Goal: Information Seeking & Learning: Learn about a topic

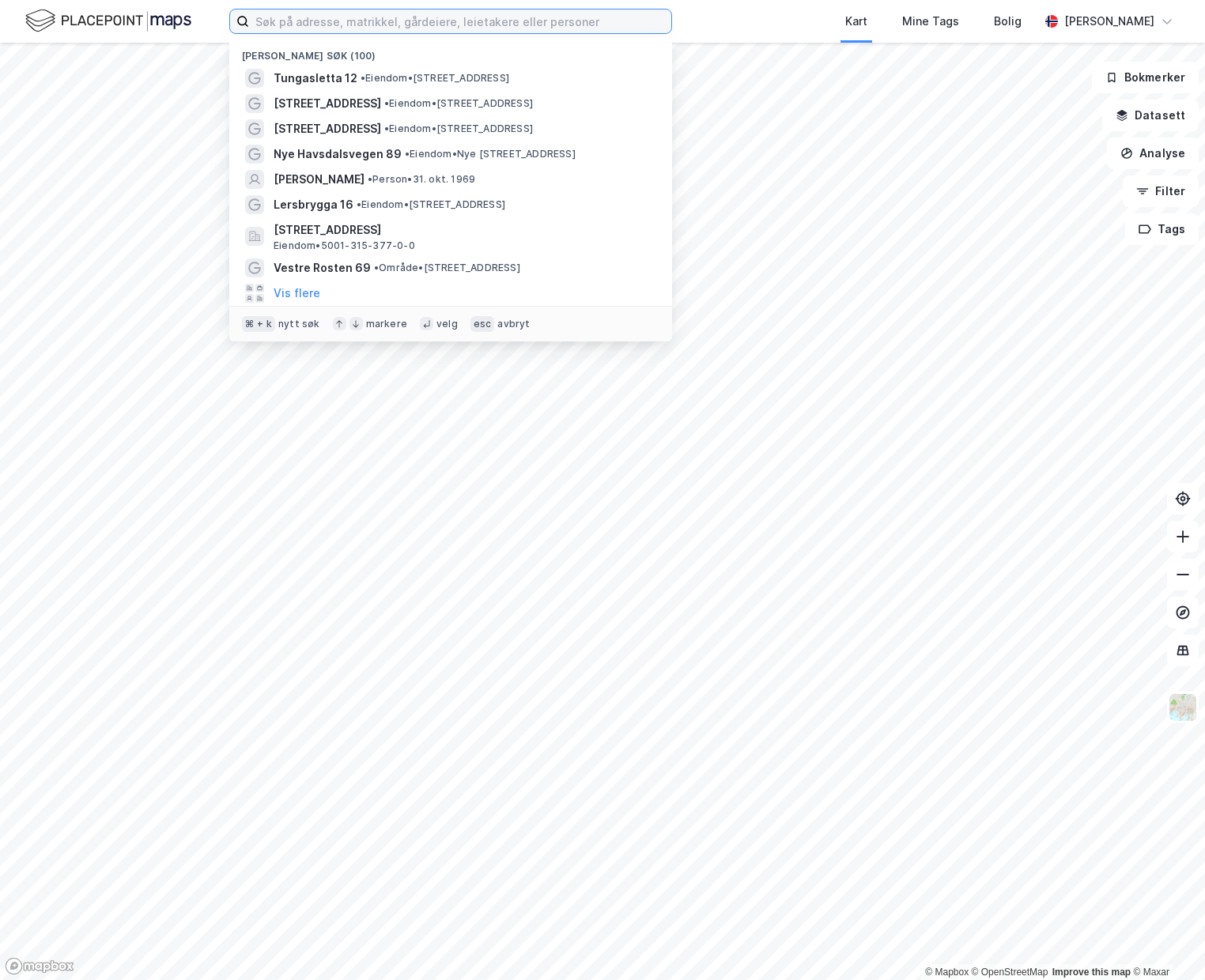
click at [286, 11] on input at bounding box center [460, 21] width 423 height 24
paste input "[STREET_ADDRESS]"
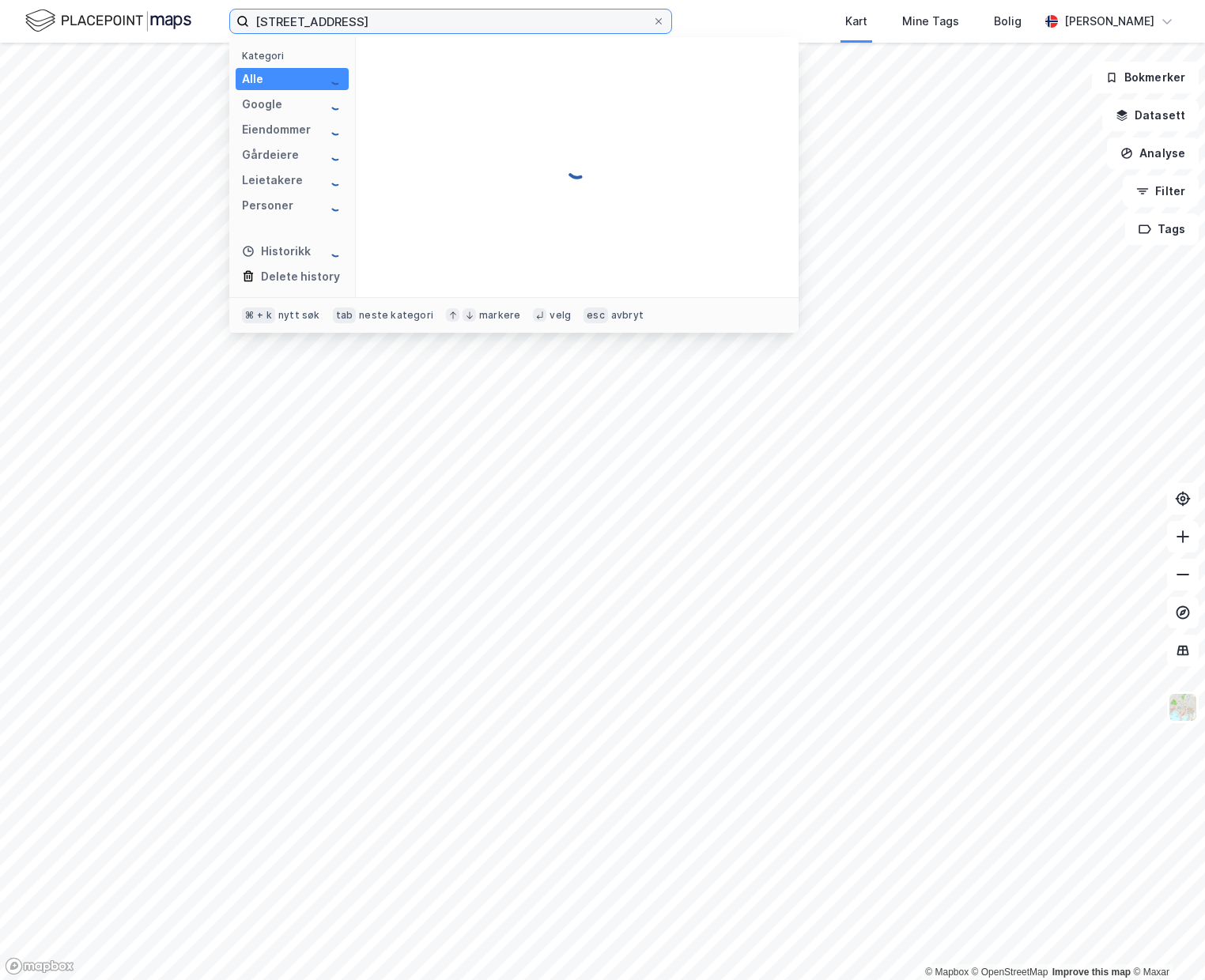
type input "[STREET_ADDRESS]"
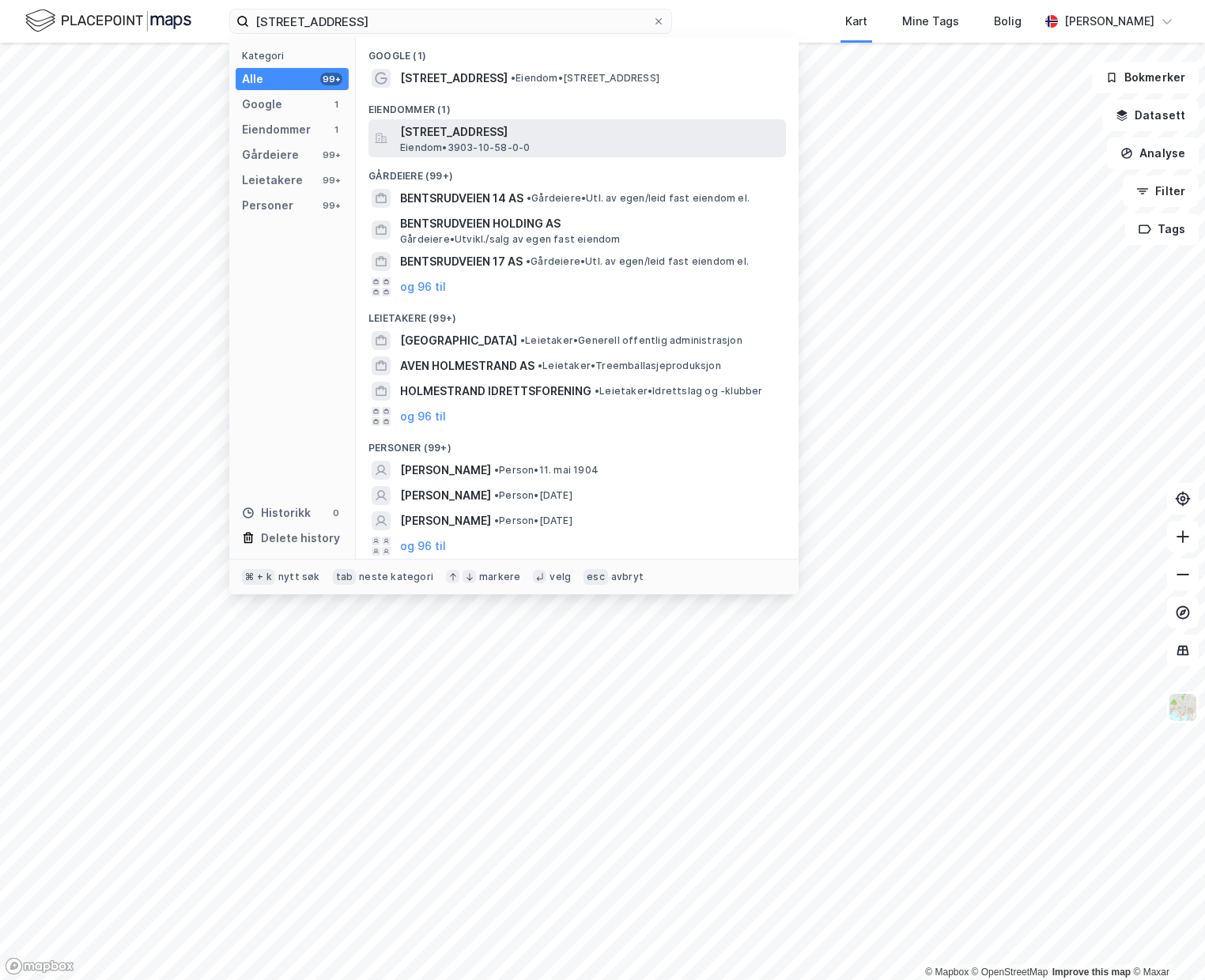
click at [462, 148] on span "Eiendom • 3903-10-58-0-0" at bounding box center [464, 147] width 130 height 12
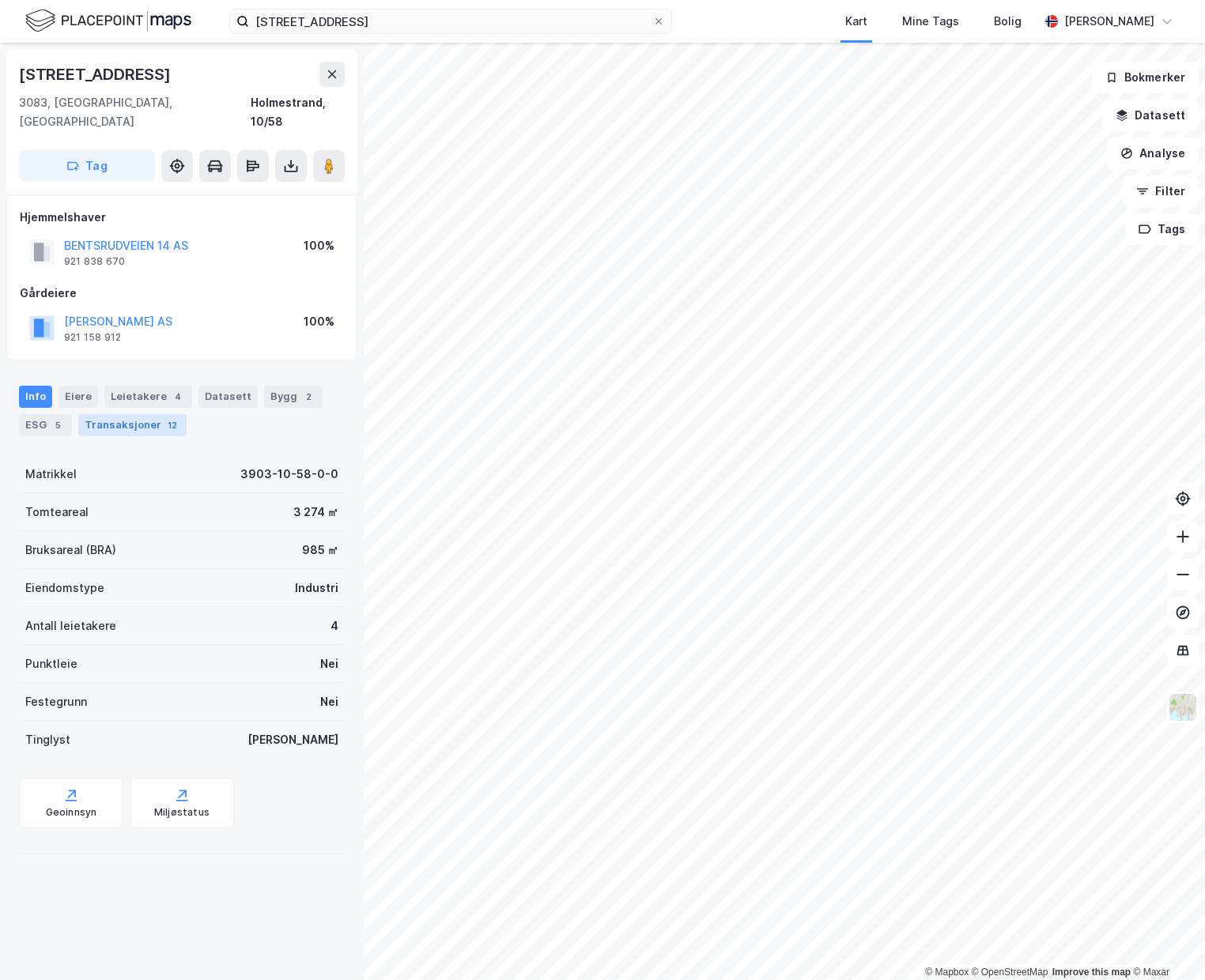
click at [128, 414] on div "Transaksjoner 12" at bounding box center [133, 424] width 108 height 22
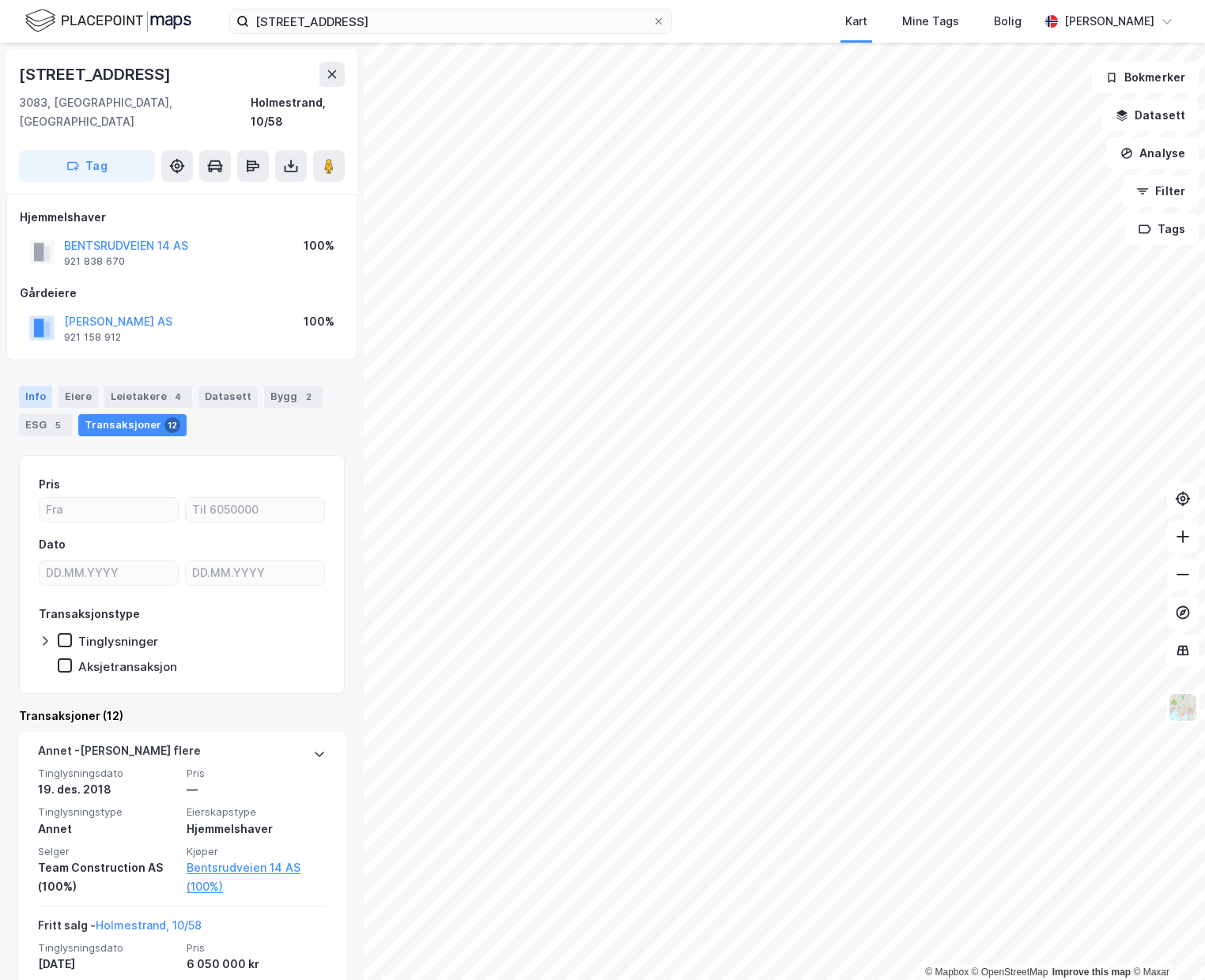
click at [45, 385] on div "Info" at bounding box center [35, 396] width 33 height 22
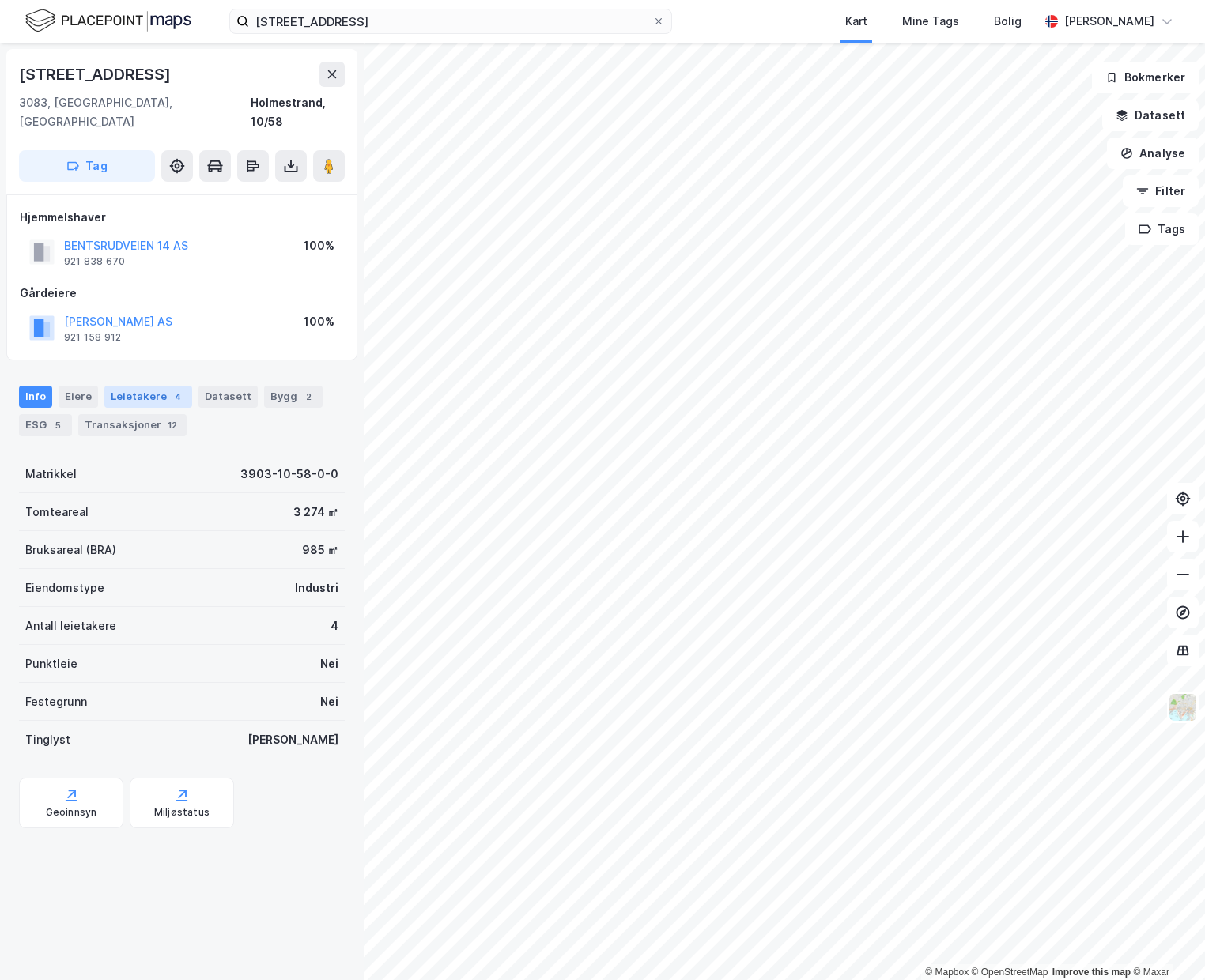
click at [133, 385] on div "Leietakere 4" at bounding box center [148, 396] width 88 height 22
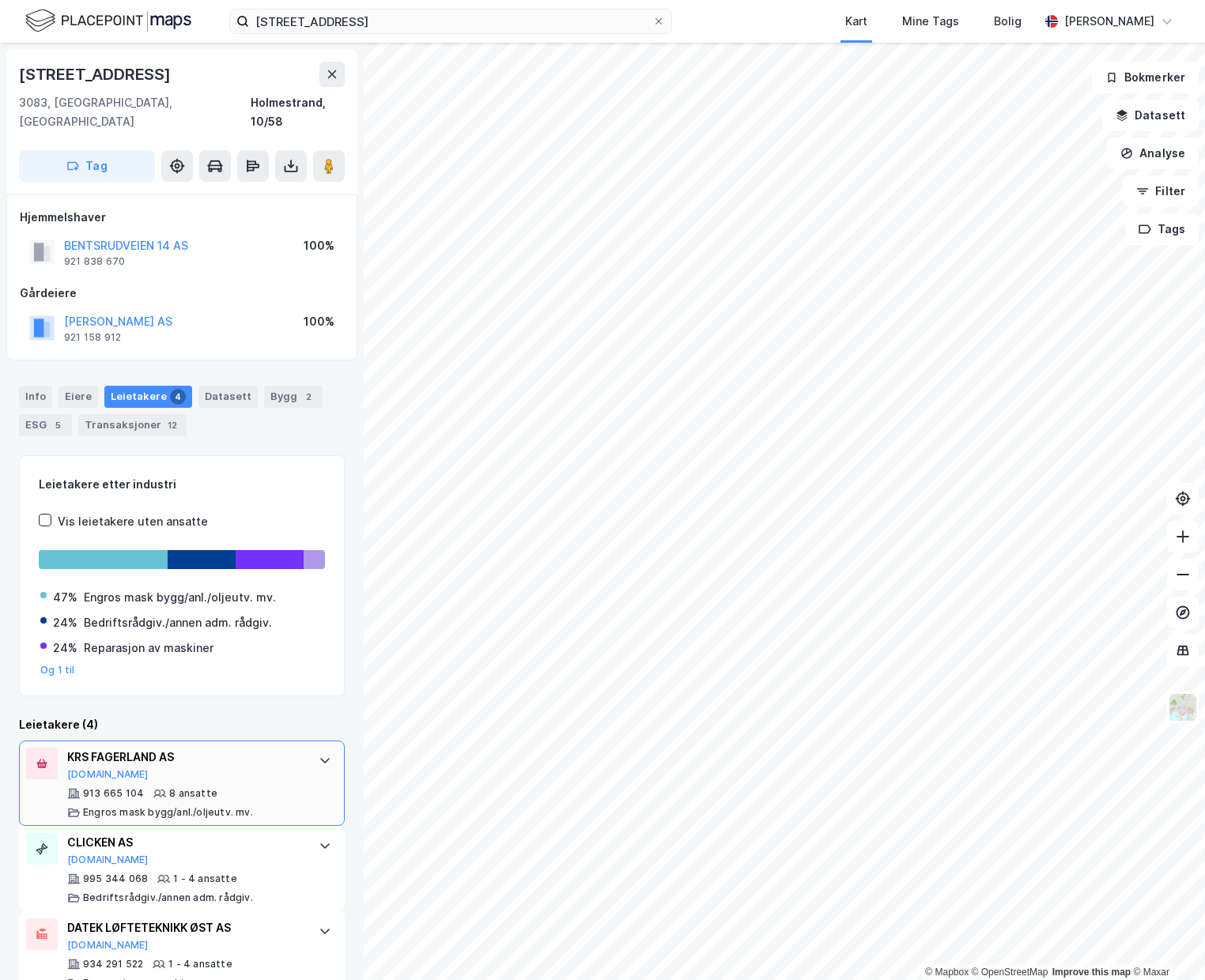
scroll to position [102, 0]
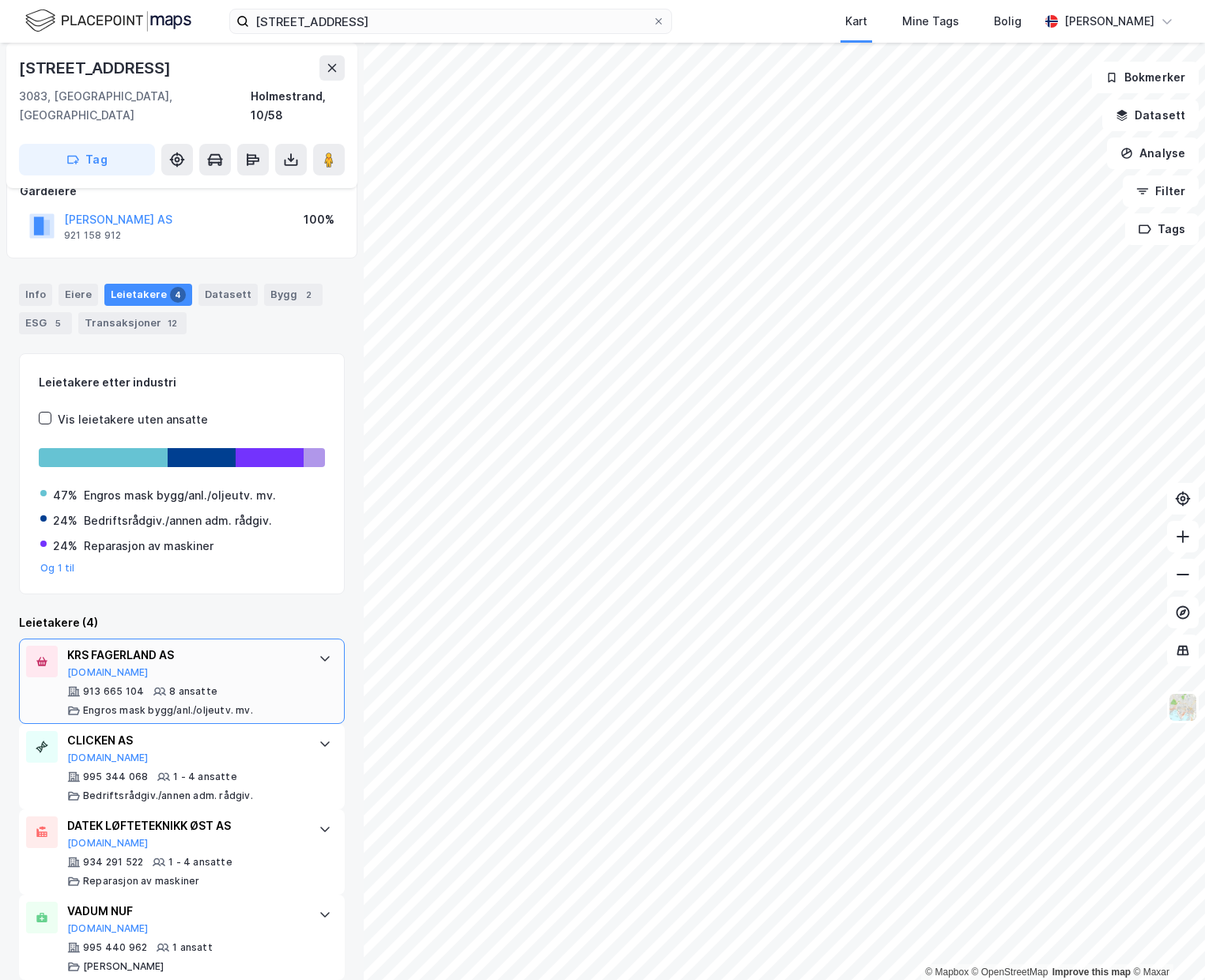
click at [266, 646] on div "KRS FAGERLAND AS [DOMAIN_NAME]" at bounding box center [185, 662] width 236 height 33
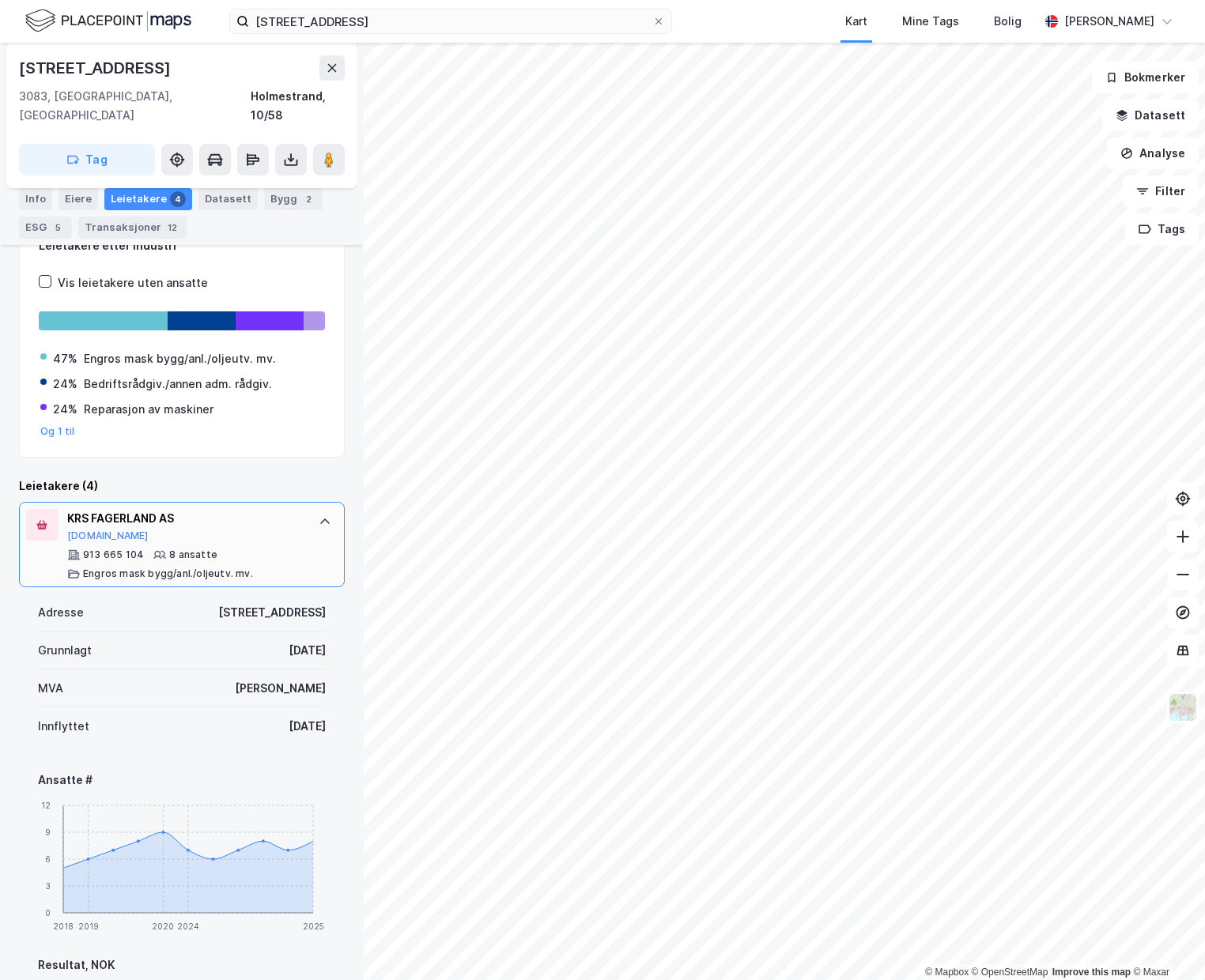
scroll to position [244, 0]
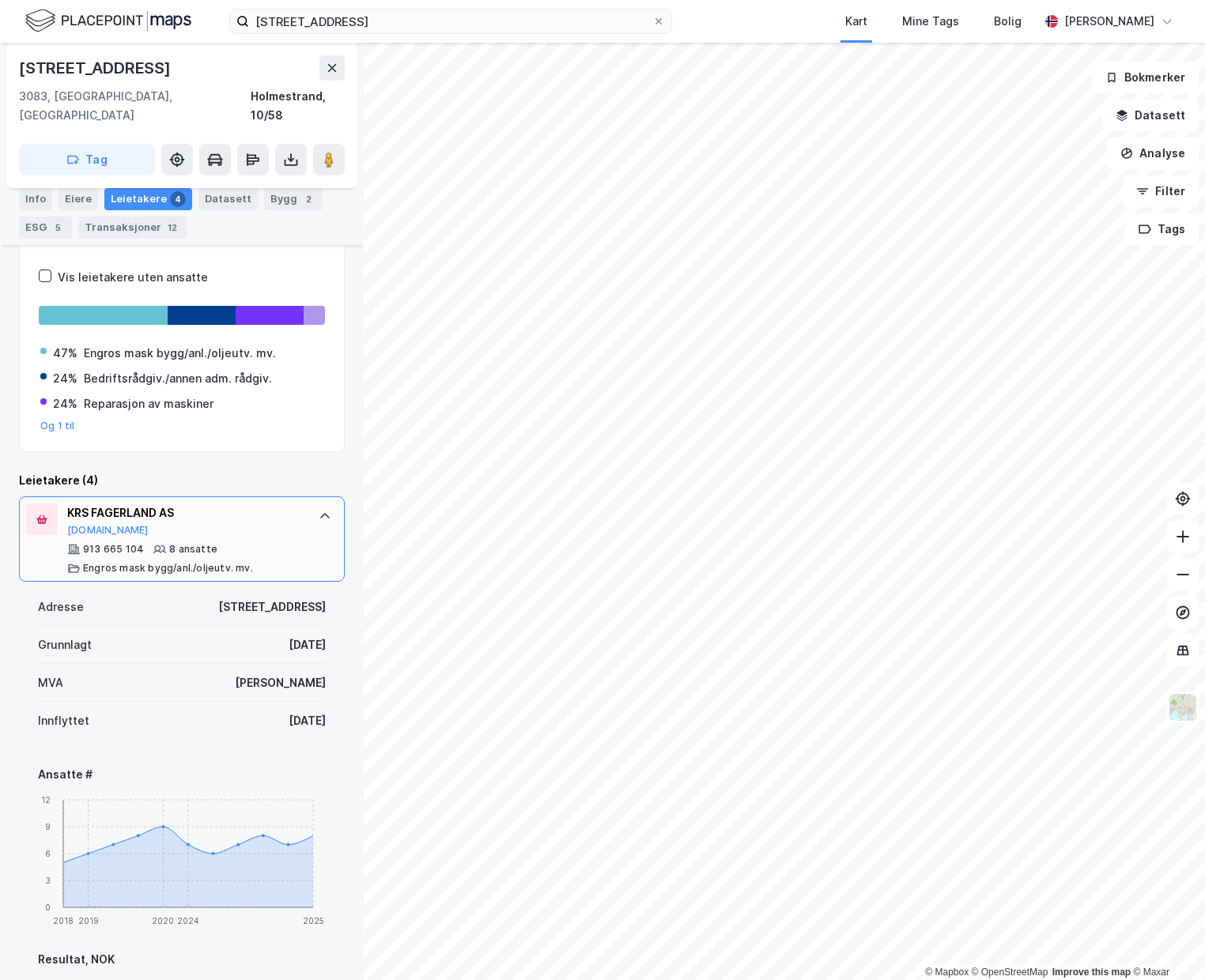
click at [322, 513] on icon at bounding box center [325, 516] width 9 height 6
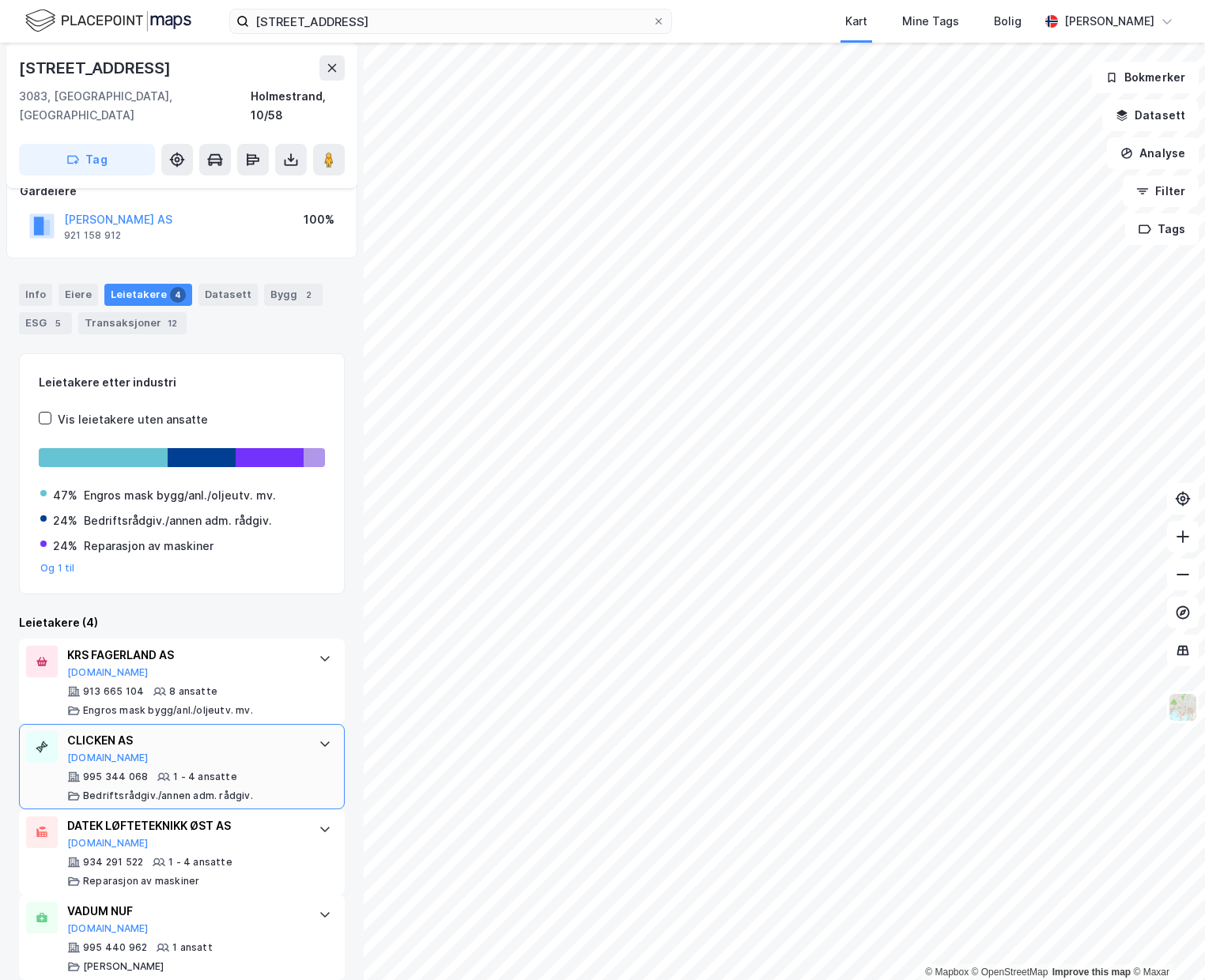
click at [322, 738] on icon at bounding box center [324, 743] width 12 height 12
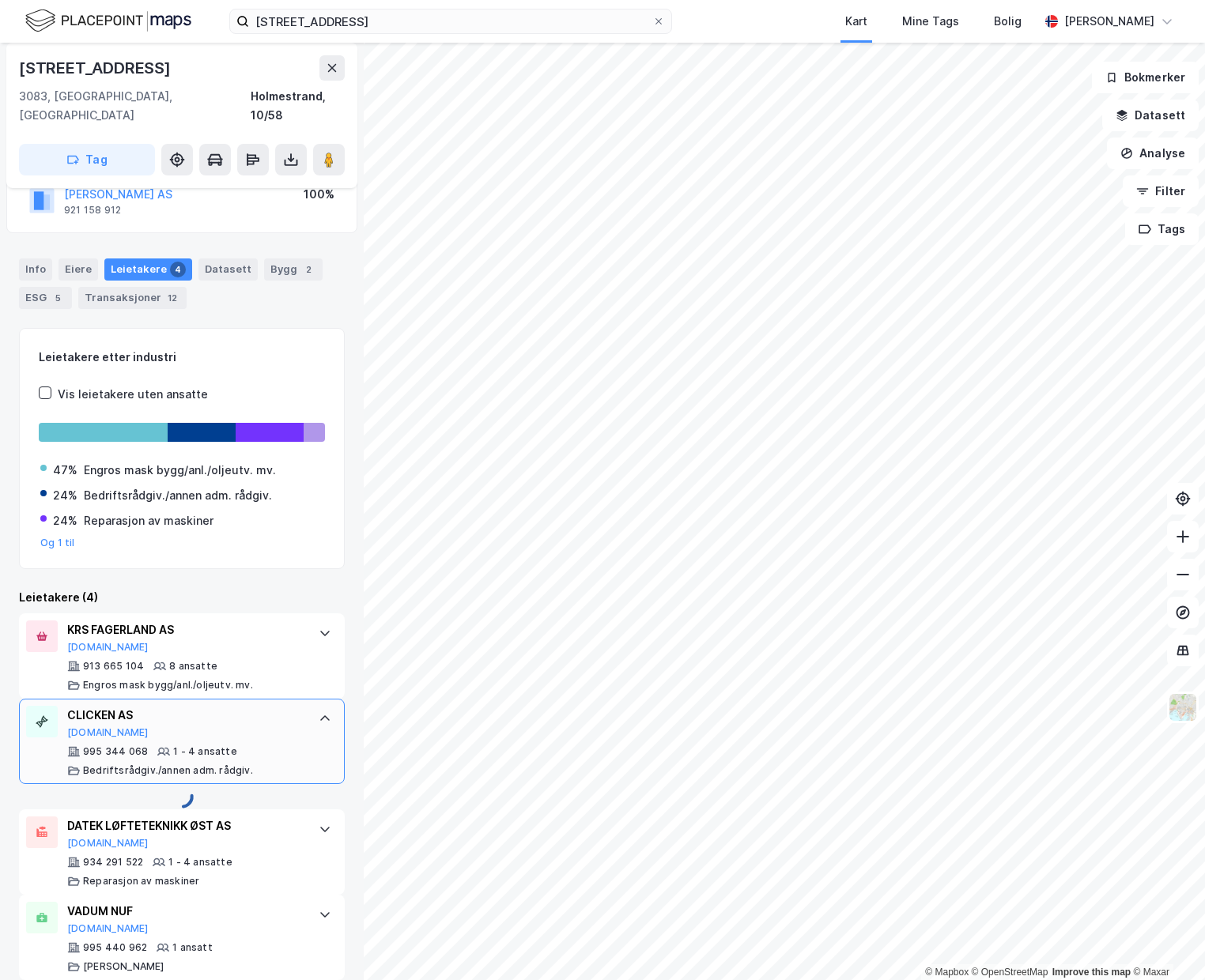
scroll to position [244, 0]
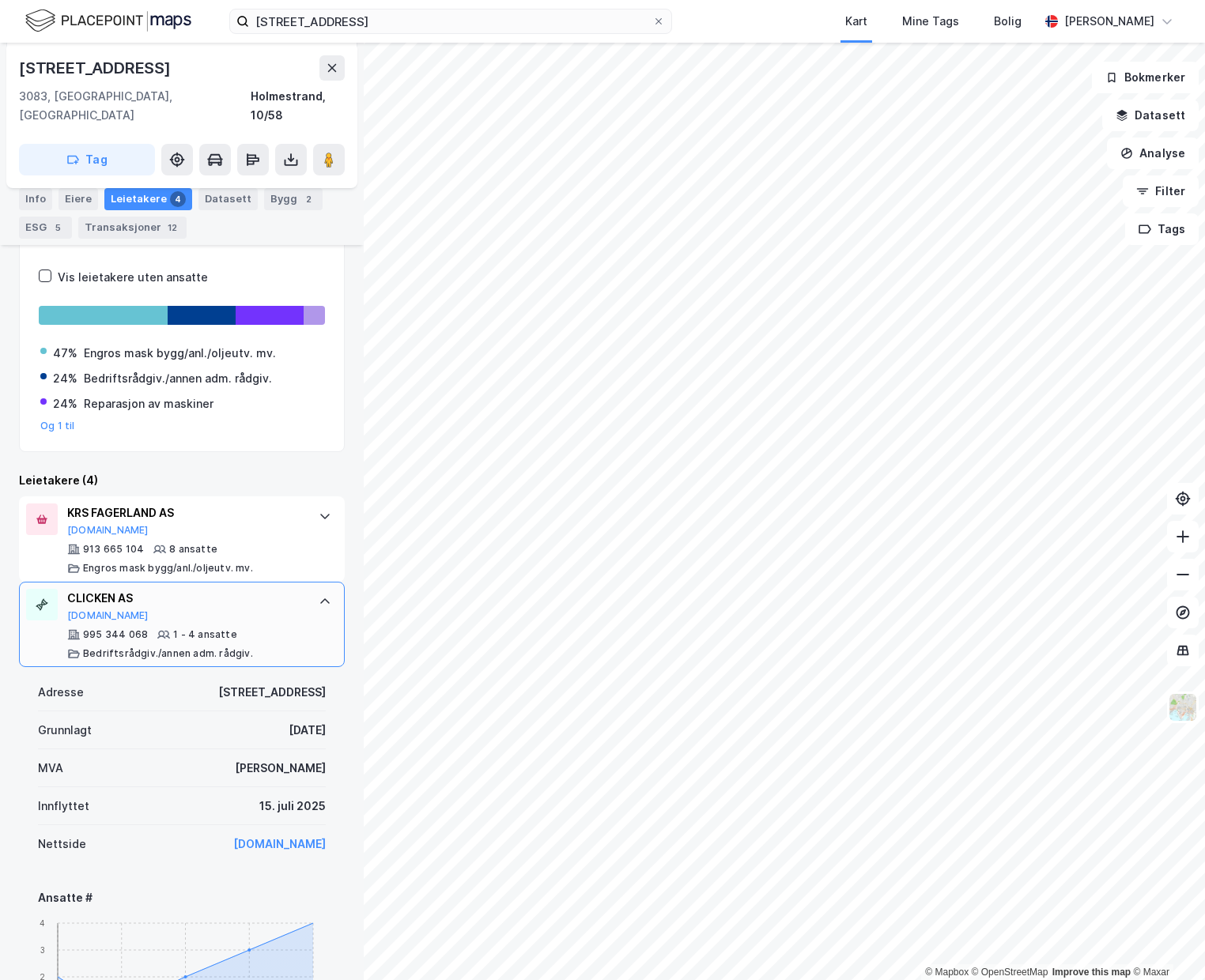
click at [326, 598] on icon at bounding box center [325, 601] width 9 height 6
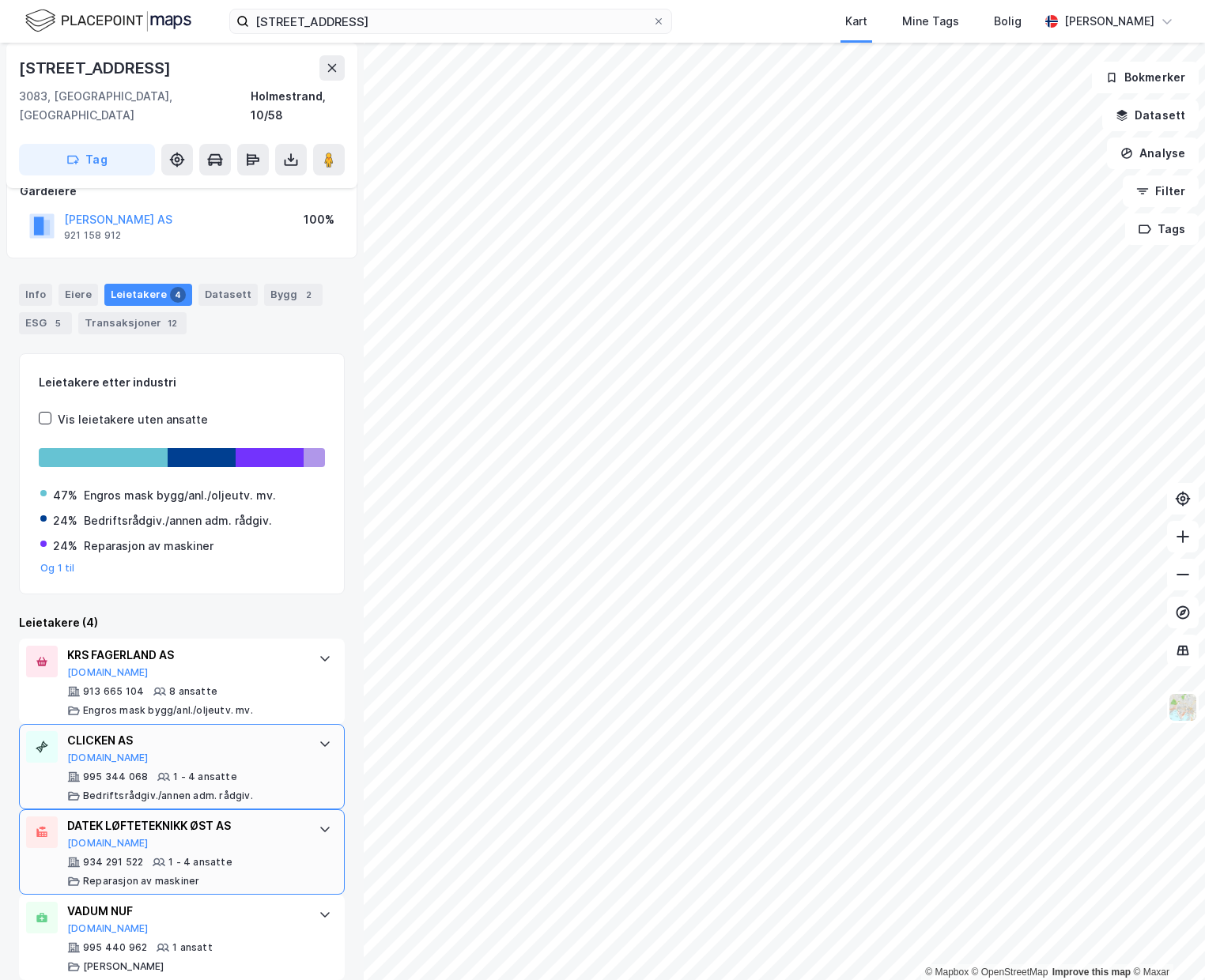
click at [330, 823] on icon at bounding box center [324, 829] width 12 height 12
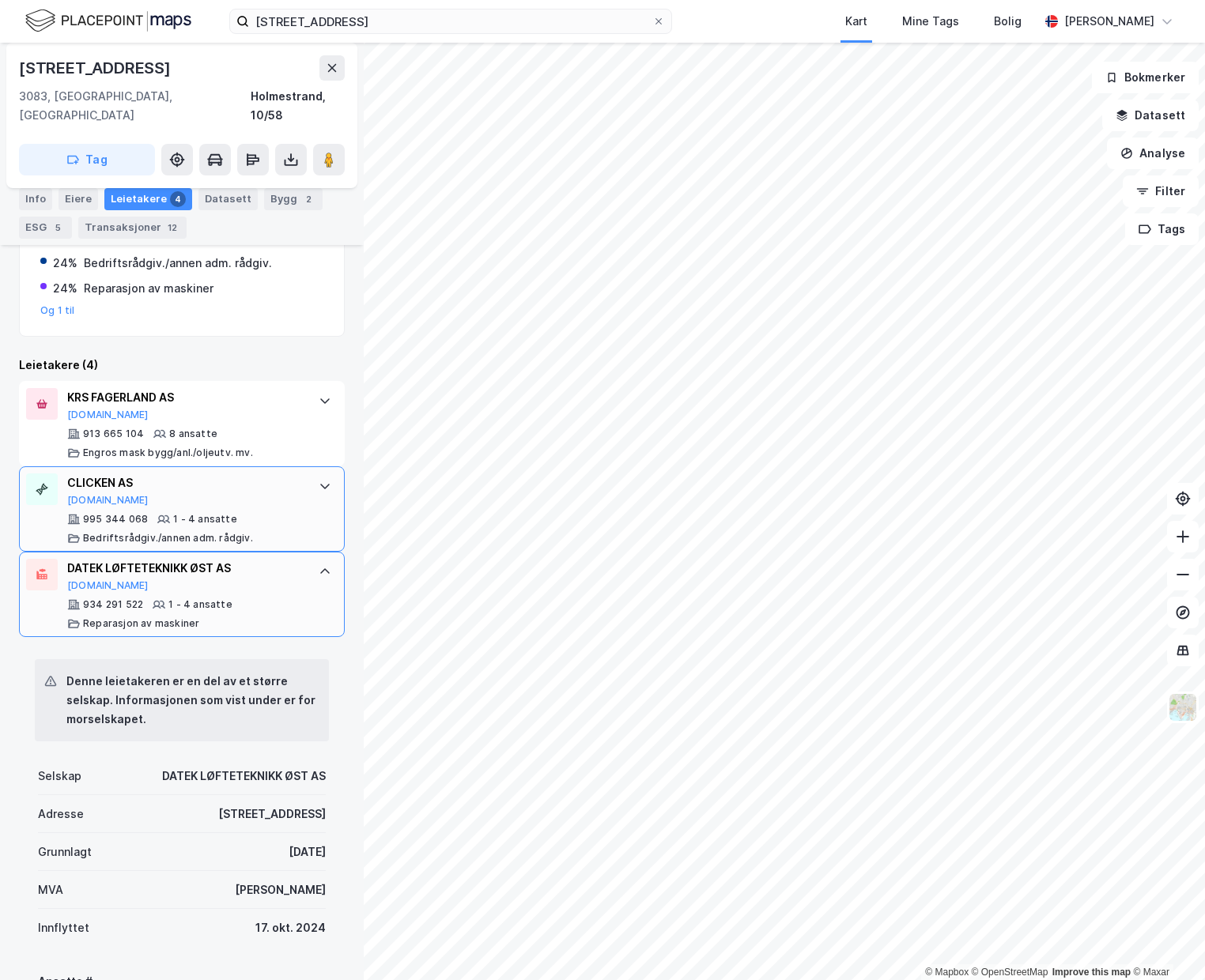
scroll to position [395, 0]
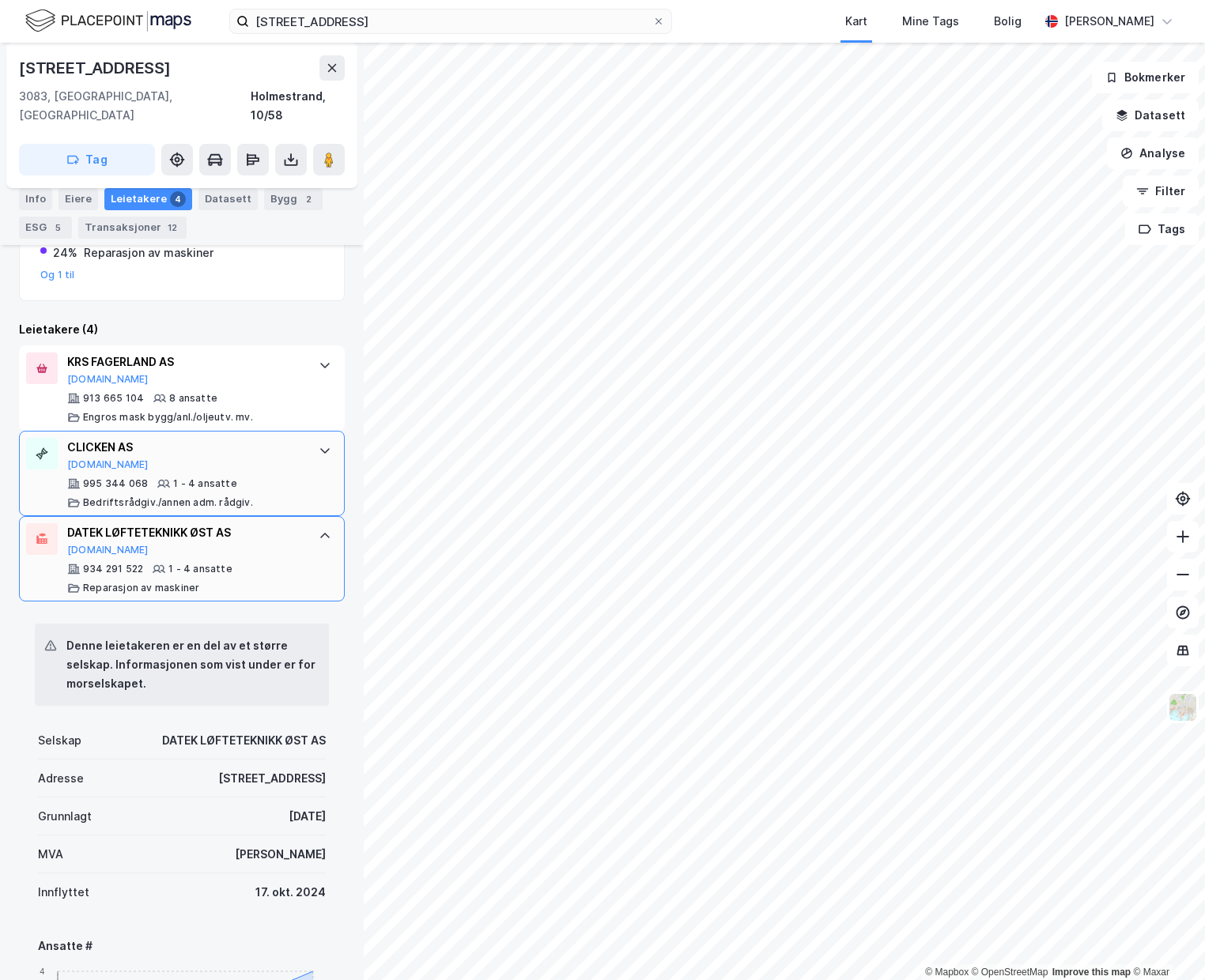
click at [321, 529] on icon at bounding box center [324, 535] width 12 height 12
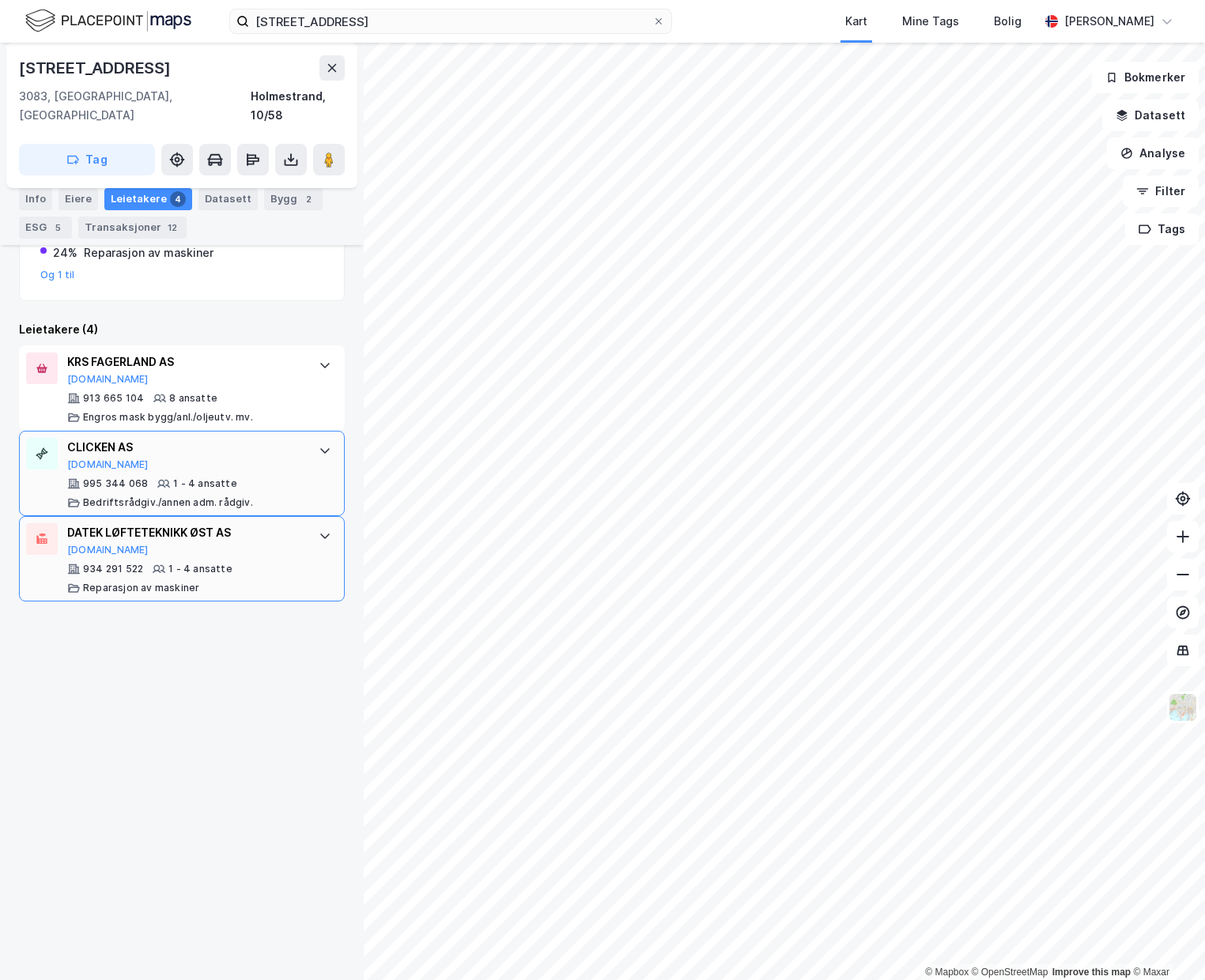
scroll to position [102, 0]
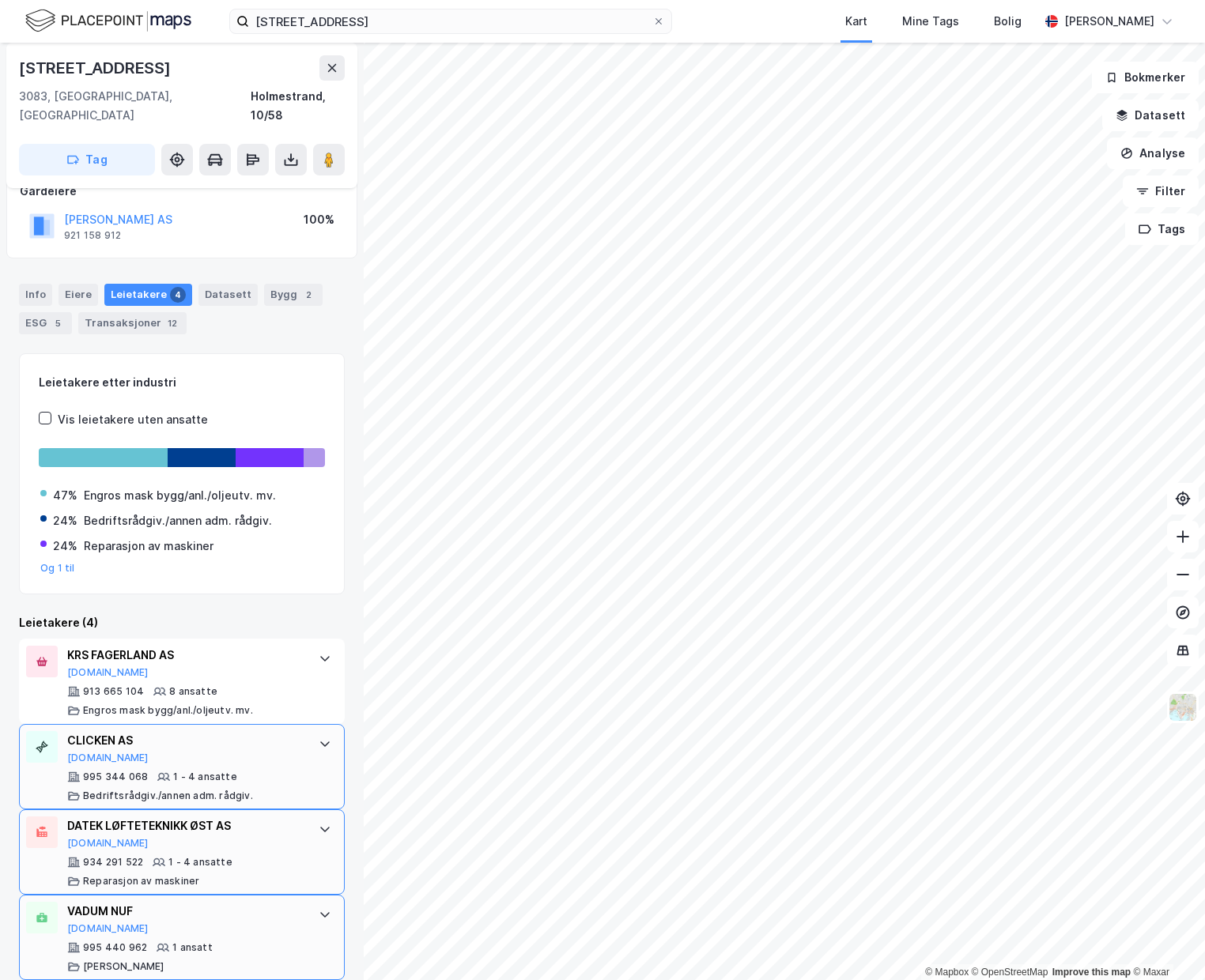
click at [327, 912] on icon at bounding box center [325, 915] width 9 height 6
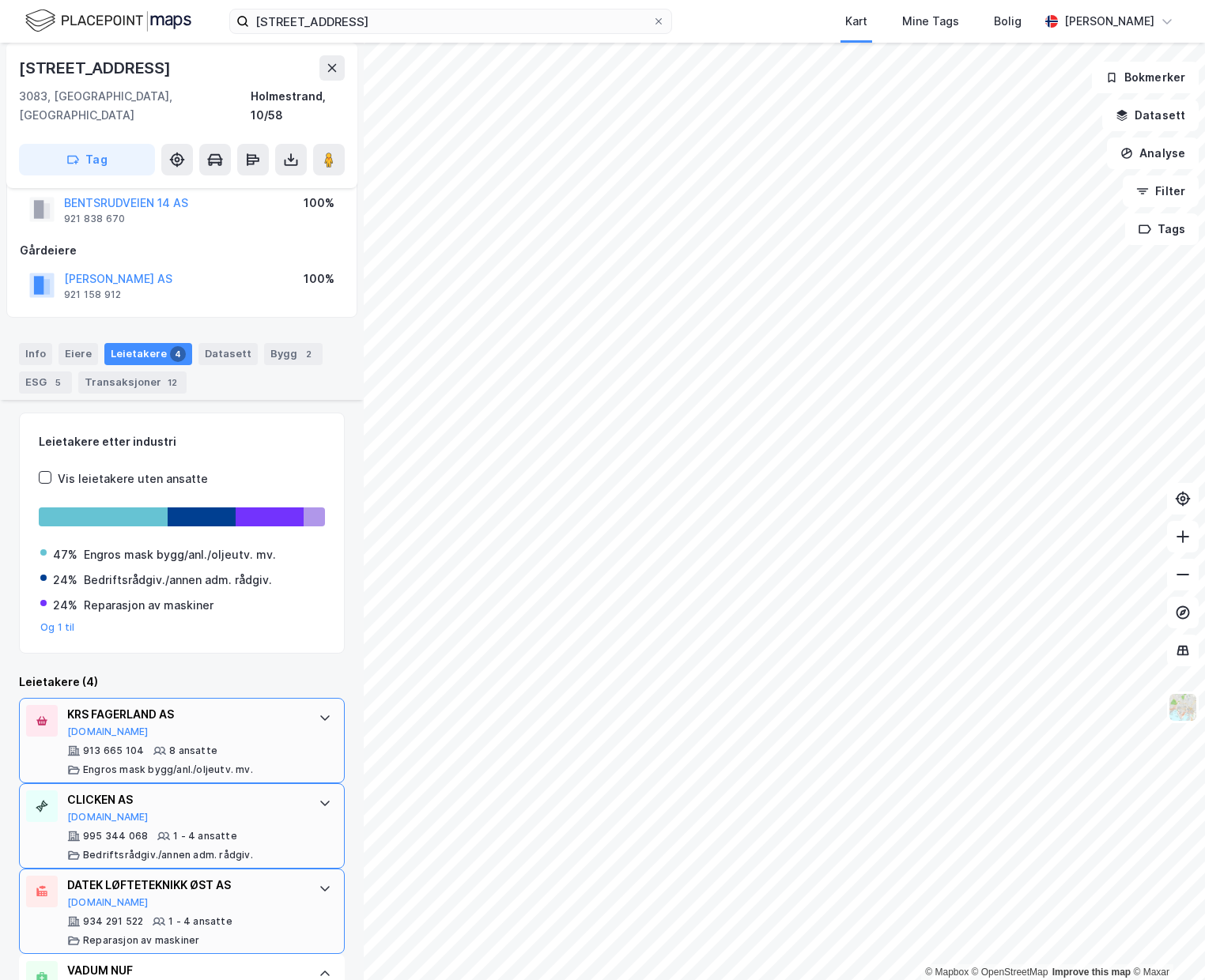
scroll to position [0, 0]
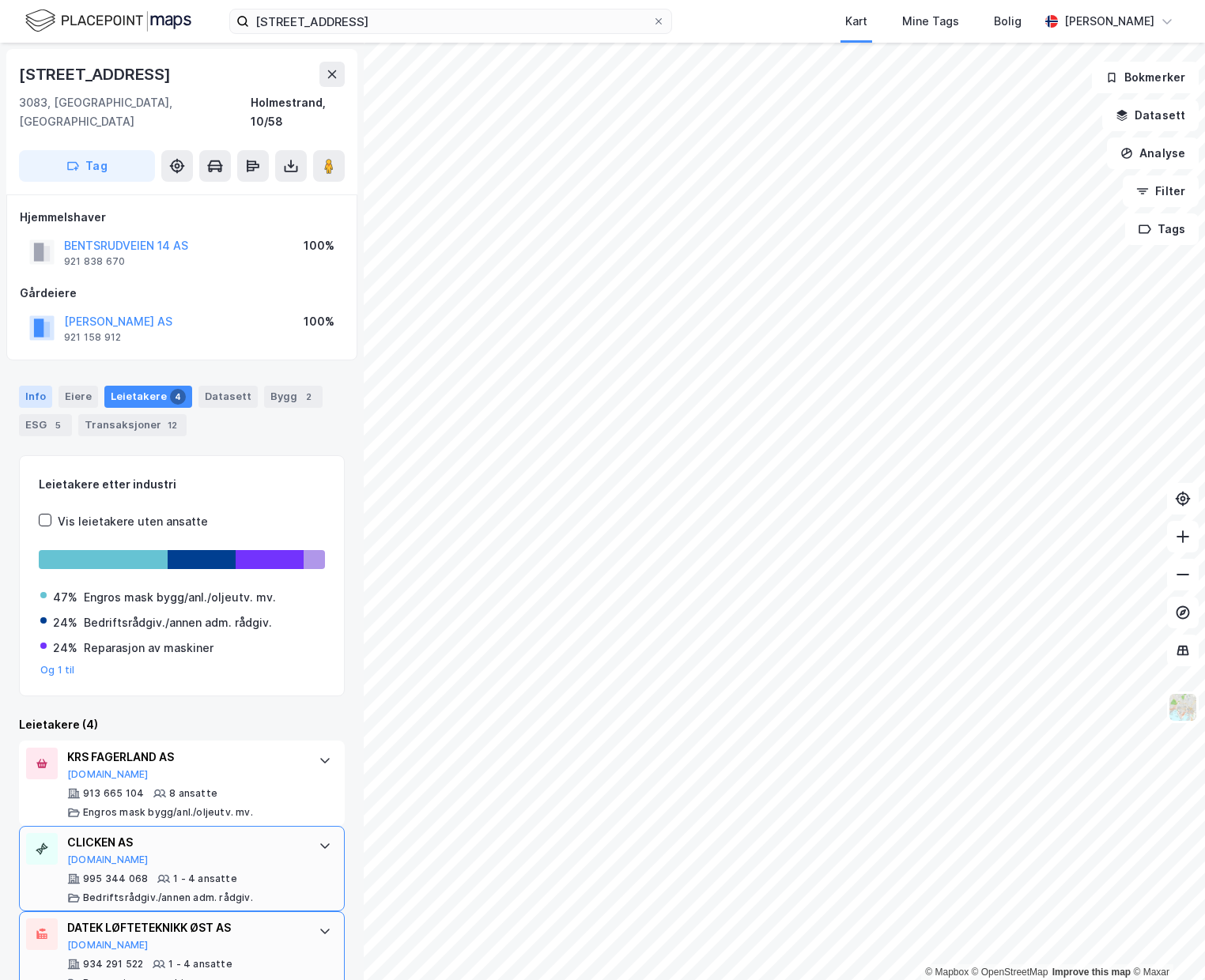
click at [41, 385] on div "Info" at bounding box center [35, 396] width 33 height 22
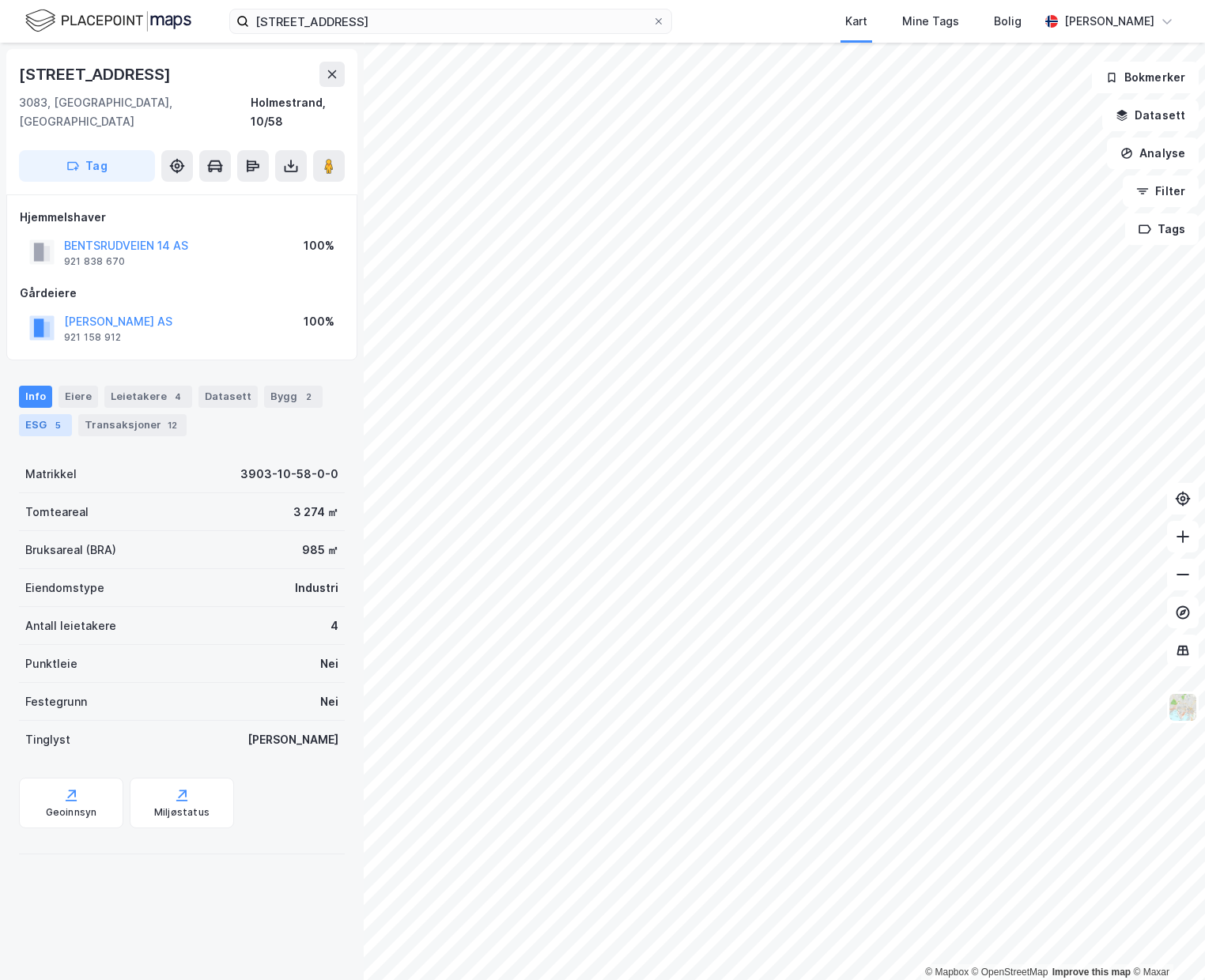
click at [52, 418] on div "5" at bounding box center [58, 425] width 16 height 16
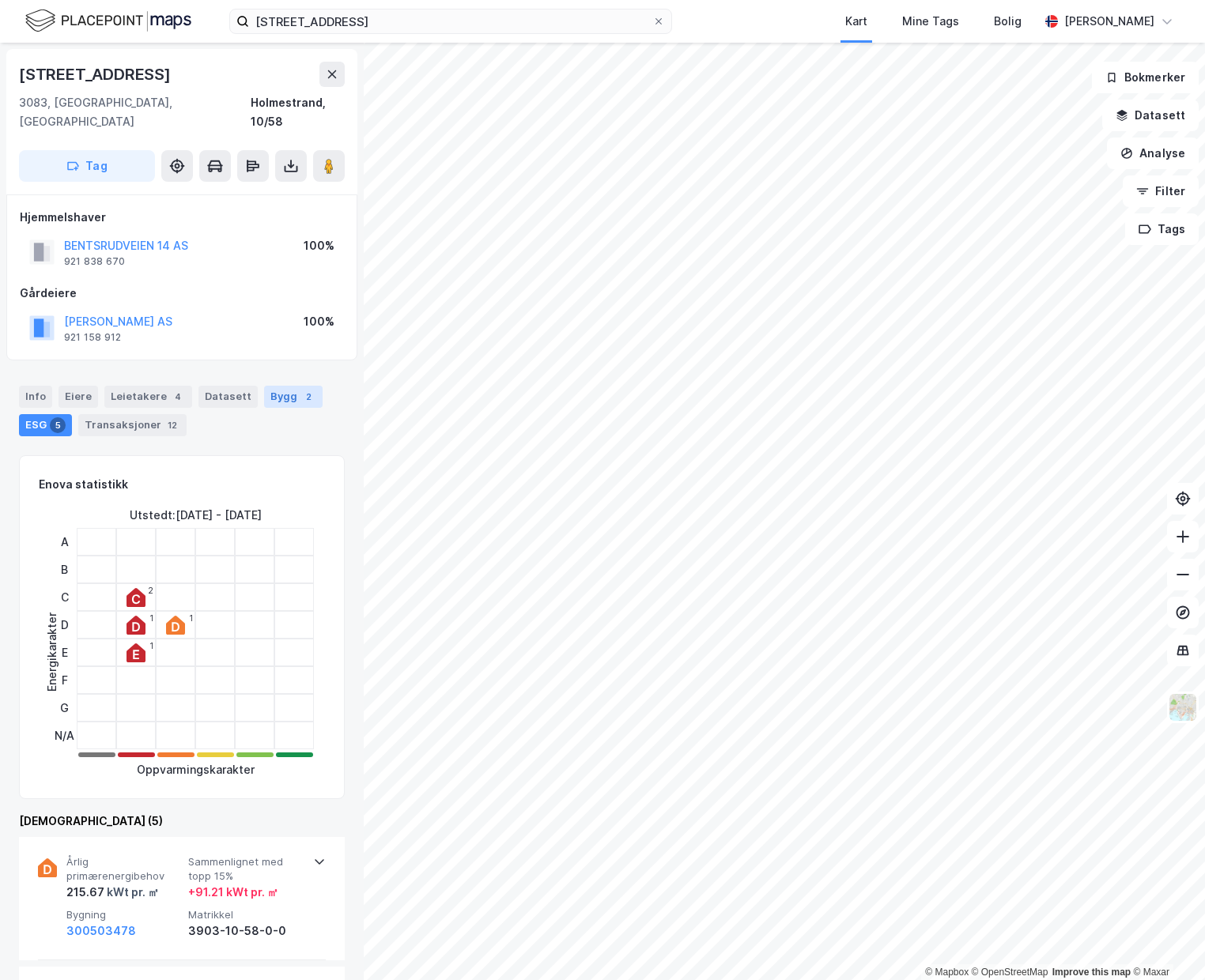
click at [283, 385] on div "Bygg 2" at bounding box center [294, 396] width 59 height 22
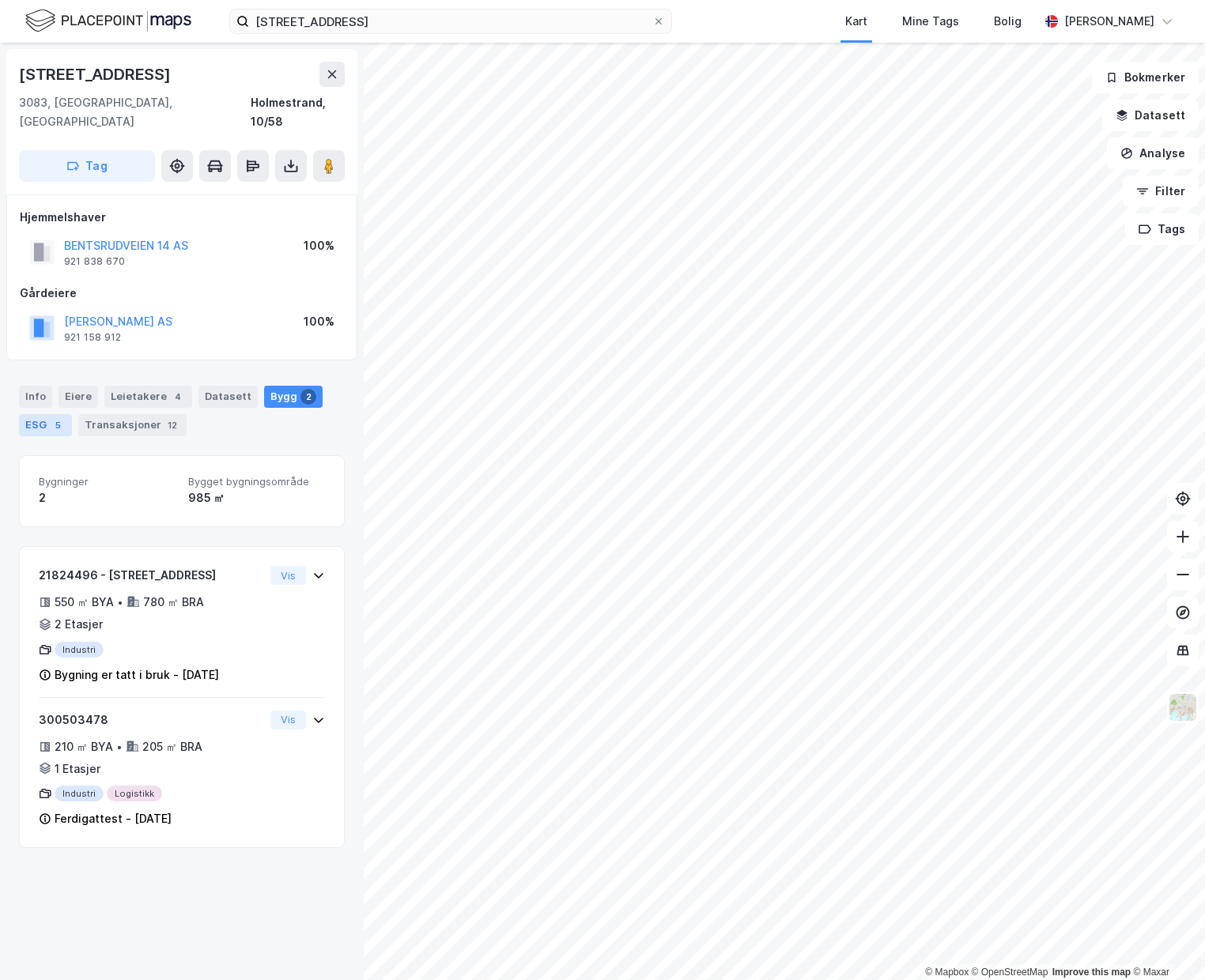
click at [44, 414] on div "ESG 5" at bounding box center [45, 424] width 53 height 22
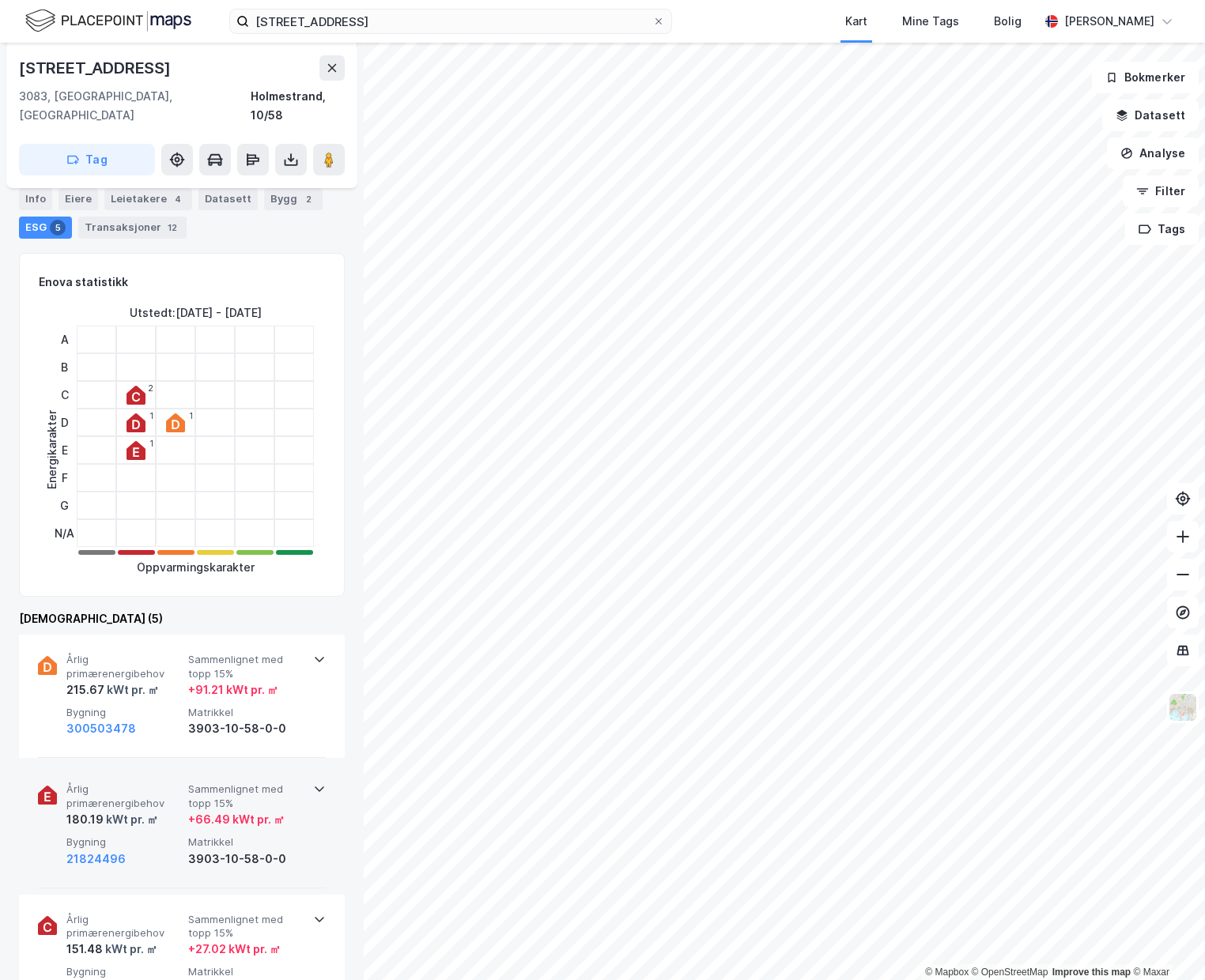
scroll to position [369, 0]
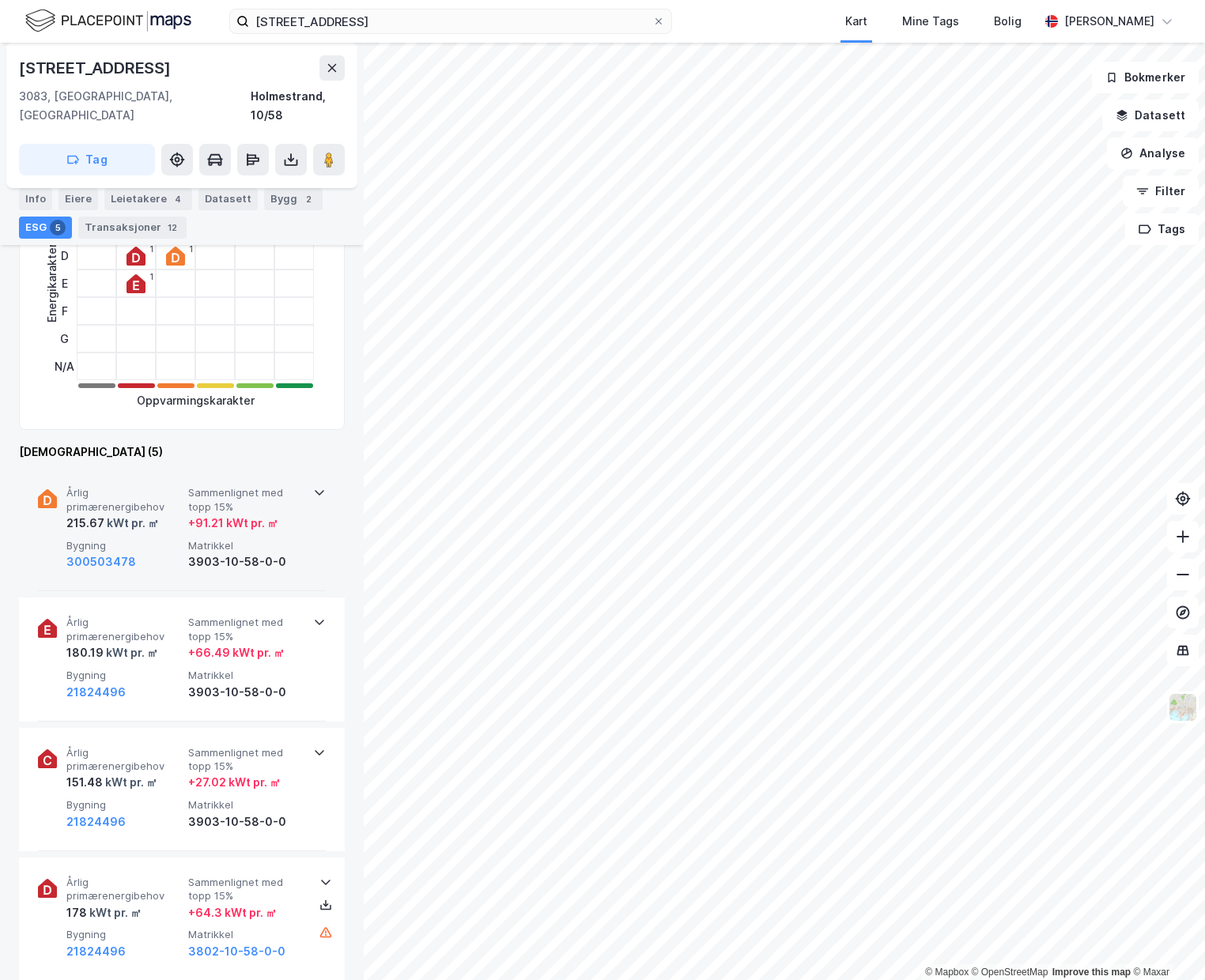
click at [318, 490] on icon at bounding box center [319, 493] width 9 height 6
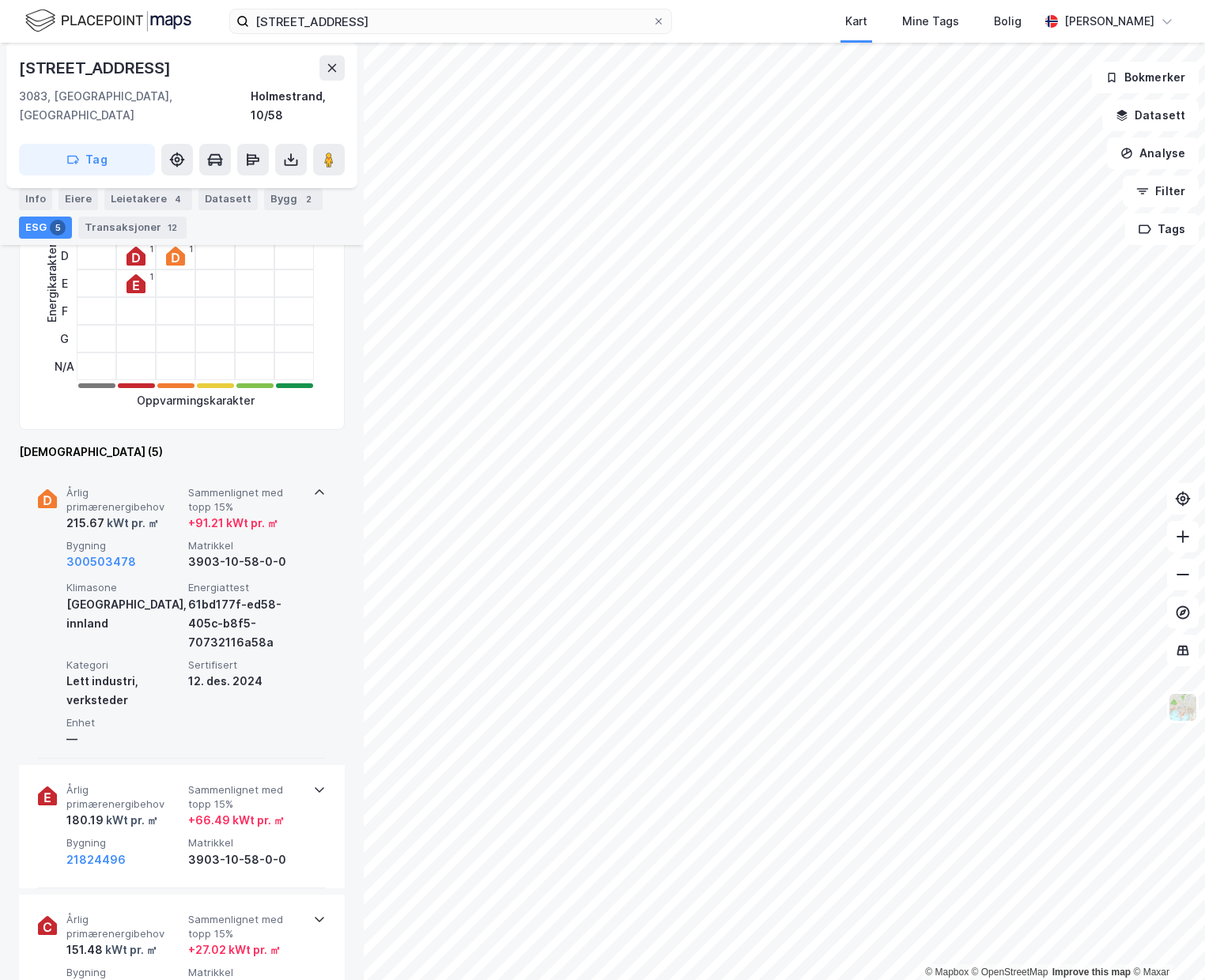
click at [318, 486] on icon at bounding box center [318, 491] width 12 height 12
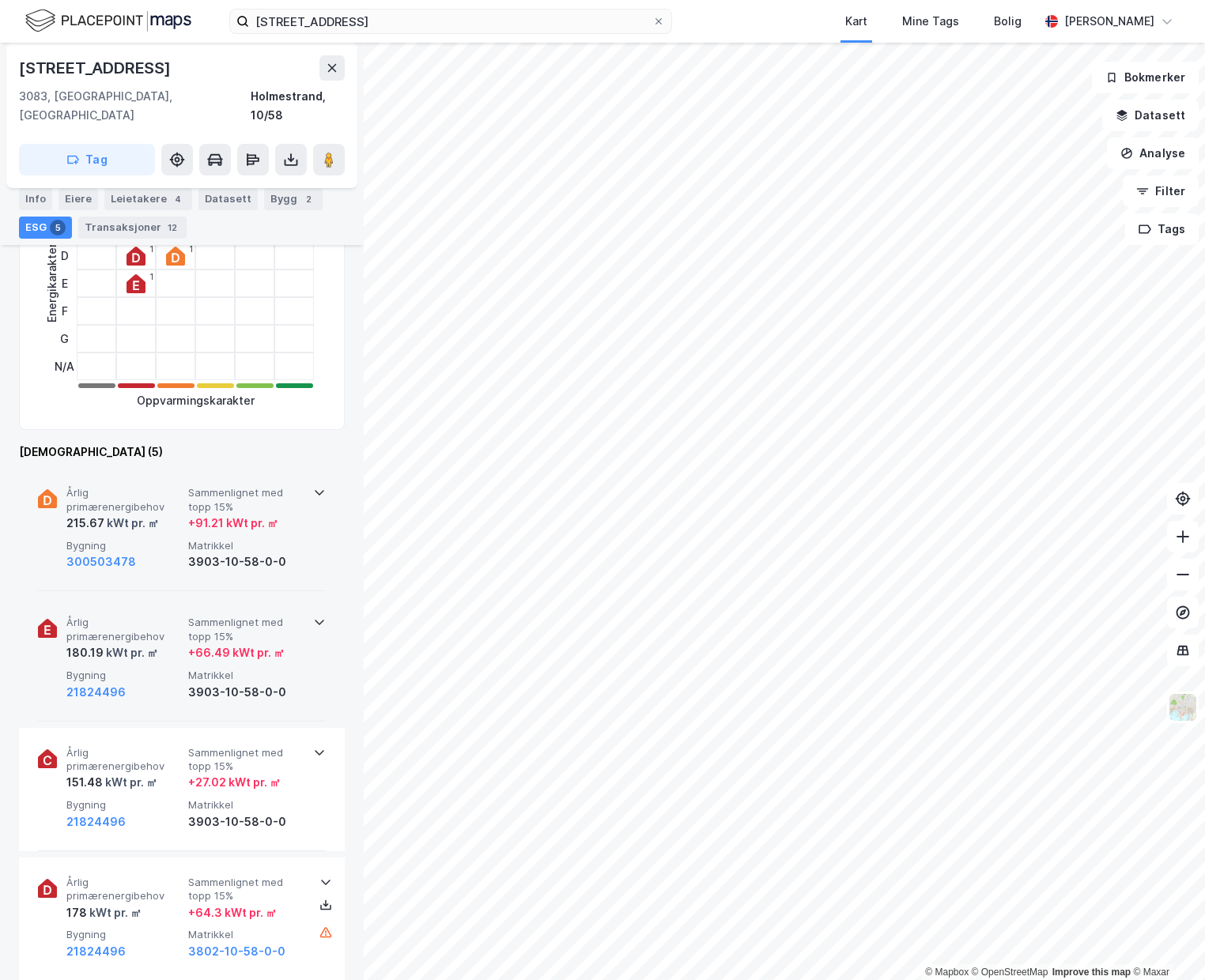
click at [318, 615] on icon at bounding box center [318, 621] width 12 height 12
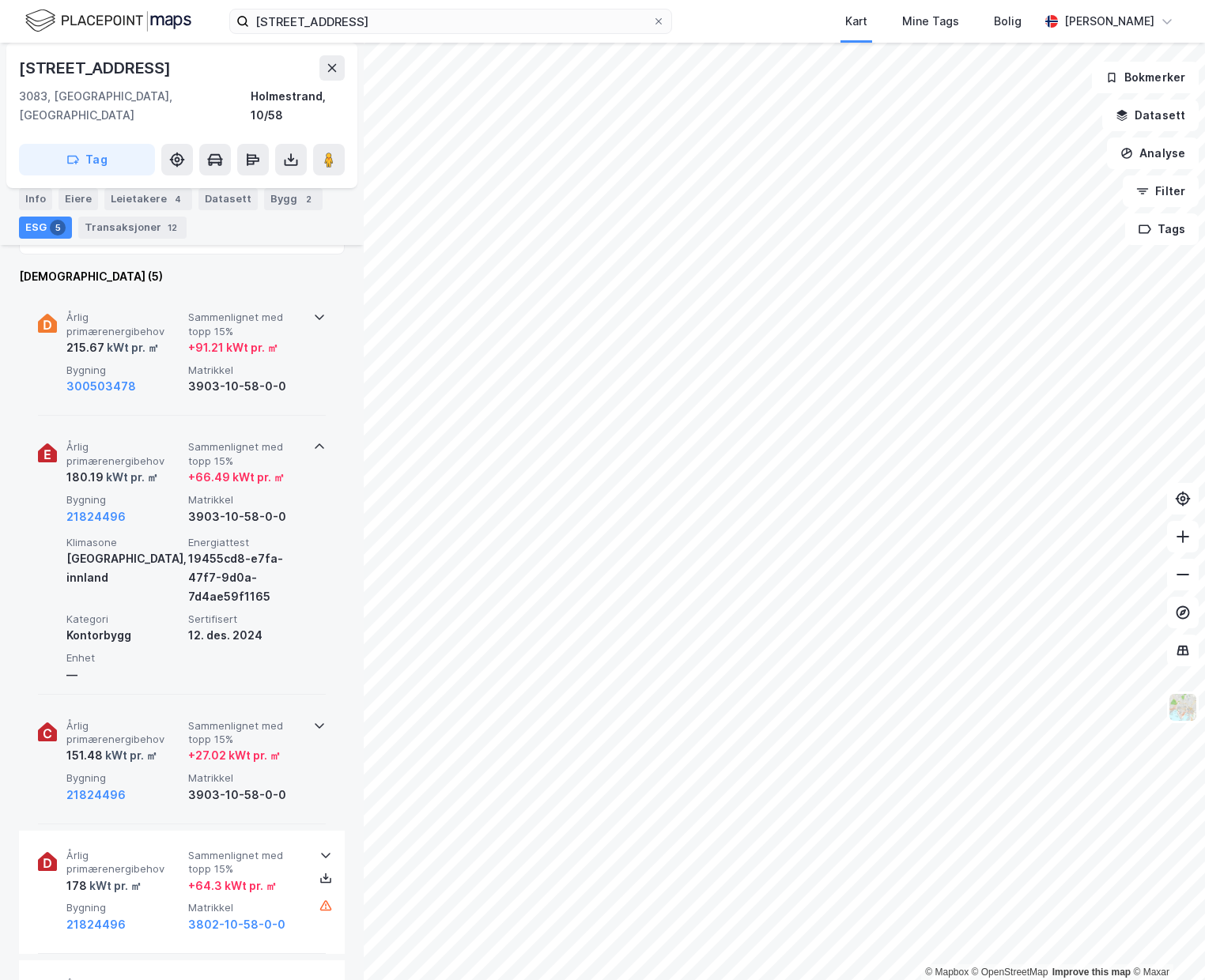
scroll to position [619, 0]
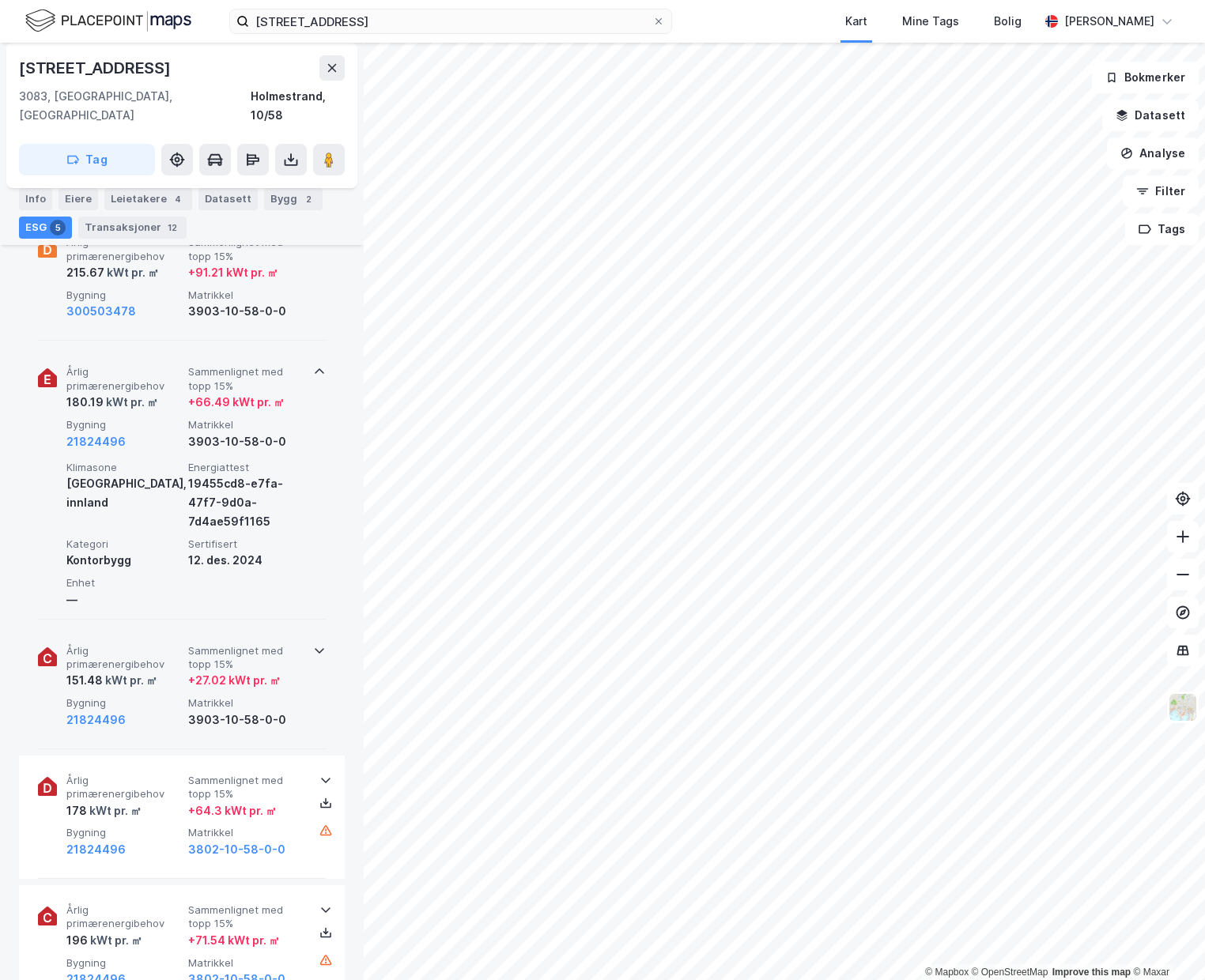
click at [316, 626] on div "Årlig primærenergibehov 151.48 kWt pr. ㎡ Sammenlignet med topp 15% + 27.02 kWt …" at bounding box center [182, 687] width 288 height 123
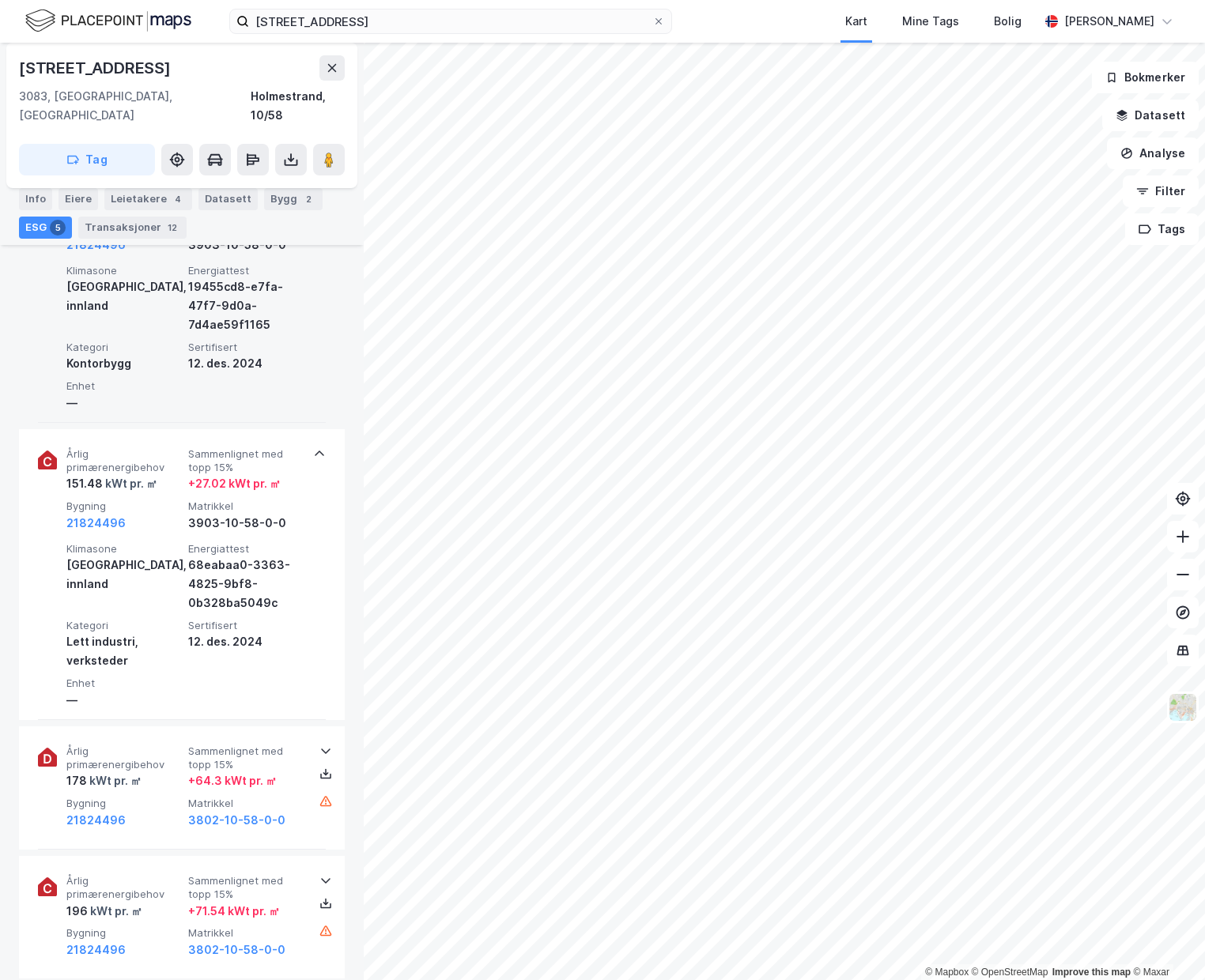
scroll to position [0, 0]
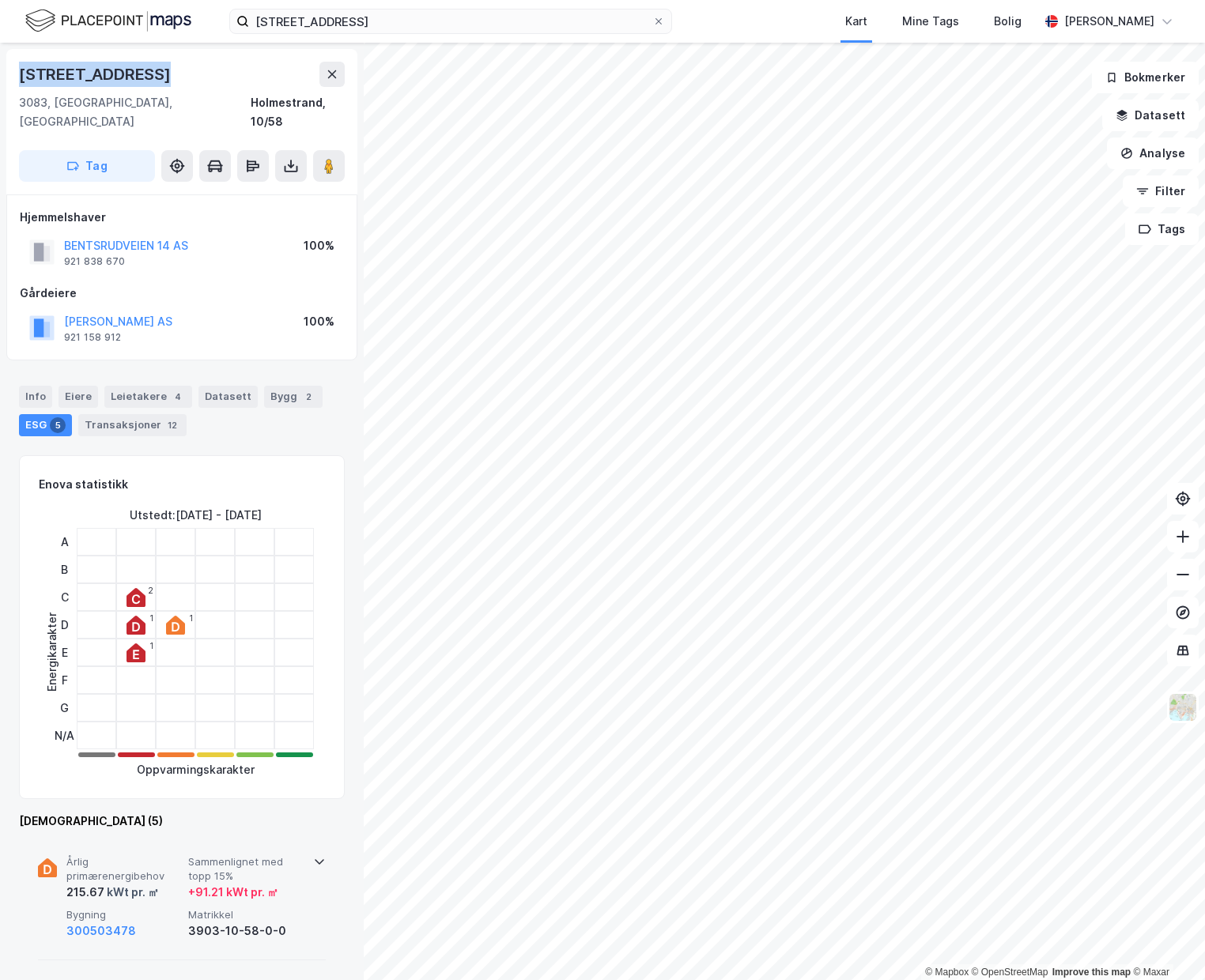
drag, startPoint x: 162, startPoint y: 75, endPoint x: 0, endPoint y: 52, distance: 163.6
click at [0, 52] on div "Bentsrudveien 14 3083, [GEOGRAPHIC_DATA], [GEOGRAPHIC_DATA], 10/58 Tag Hjemmels…" at bounding box center [182, 511] width 364 height 937
click at [0, 0] on button "[PERSON_NAME] AS" at bounding box center [0, 0] width 0 height 0
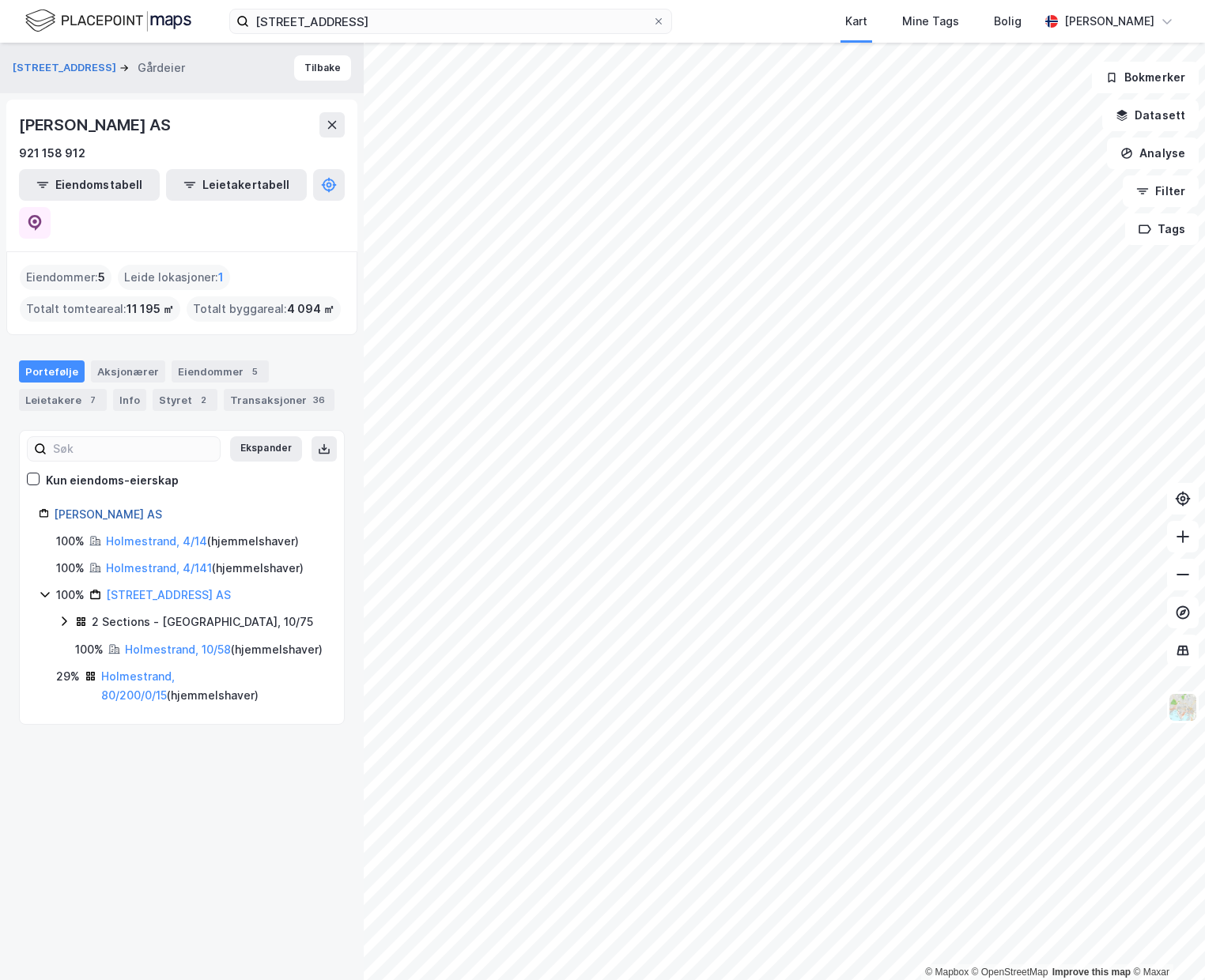
click at [101, 508] on link "[PERSON_NAME] AS" at bounding box center [108, 514] width 108 height 13
click at [181, 389] on div "Styret 2" at bounding box center [185, 400] width 64 height 22
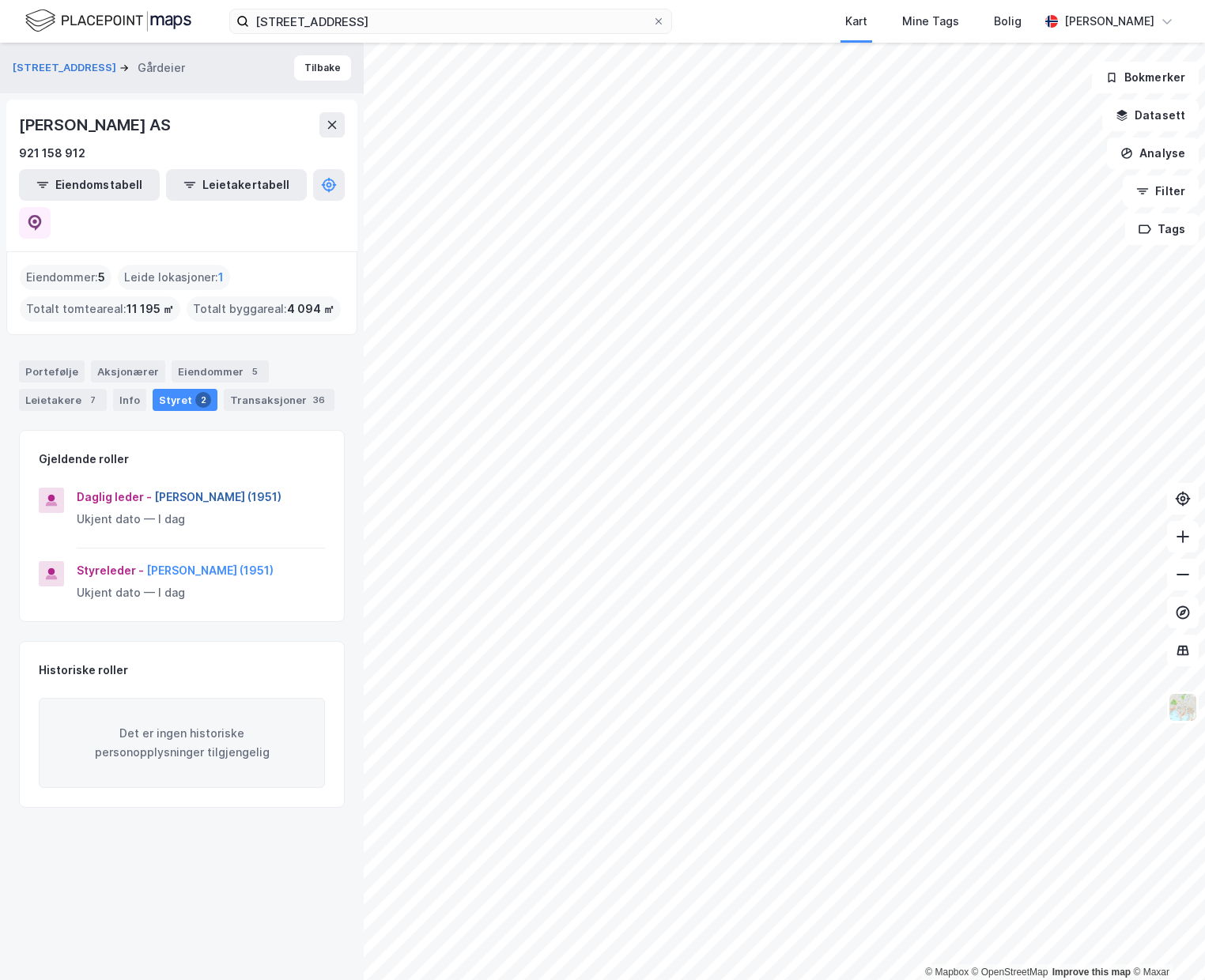
click at [0, 0] on button "[PERSON_NAME] (1951)" at bounding box center [0, 0] width 0 height 0
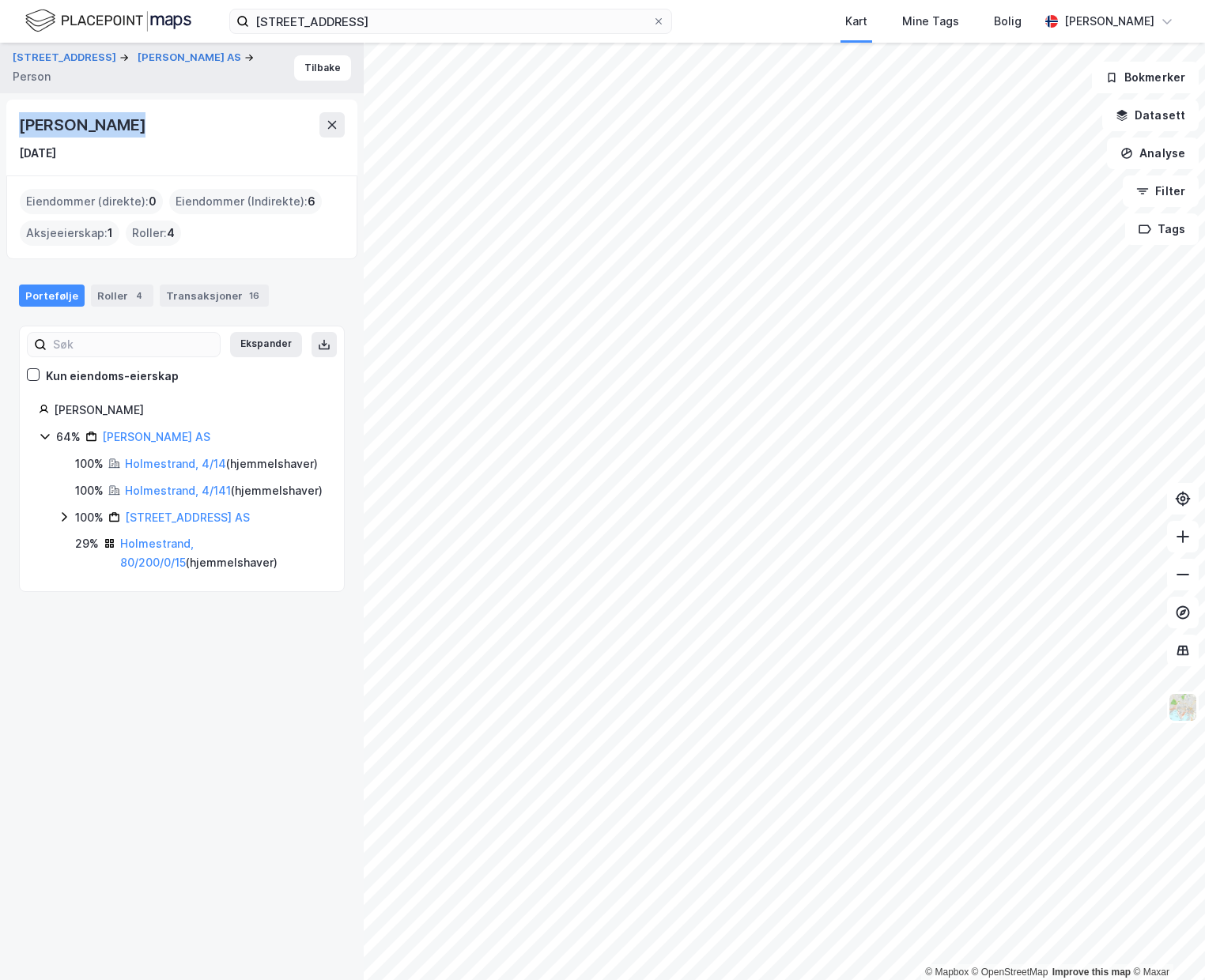
drag, startPoint x: 122, startPoint y: 127, endPoint x: 16, endPoint y: 114, distance: 106.8
click at [16, 114] on div "[PERSON_NAME] [DATE]" at bounding box center [182, 137] width 351 height 76
click at [120, 300] on div "Roller 4" at bounding box center [122, 294] width 63 height 22
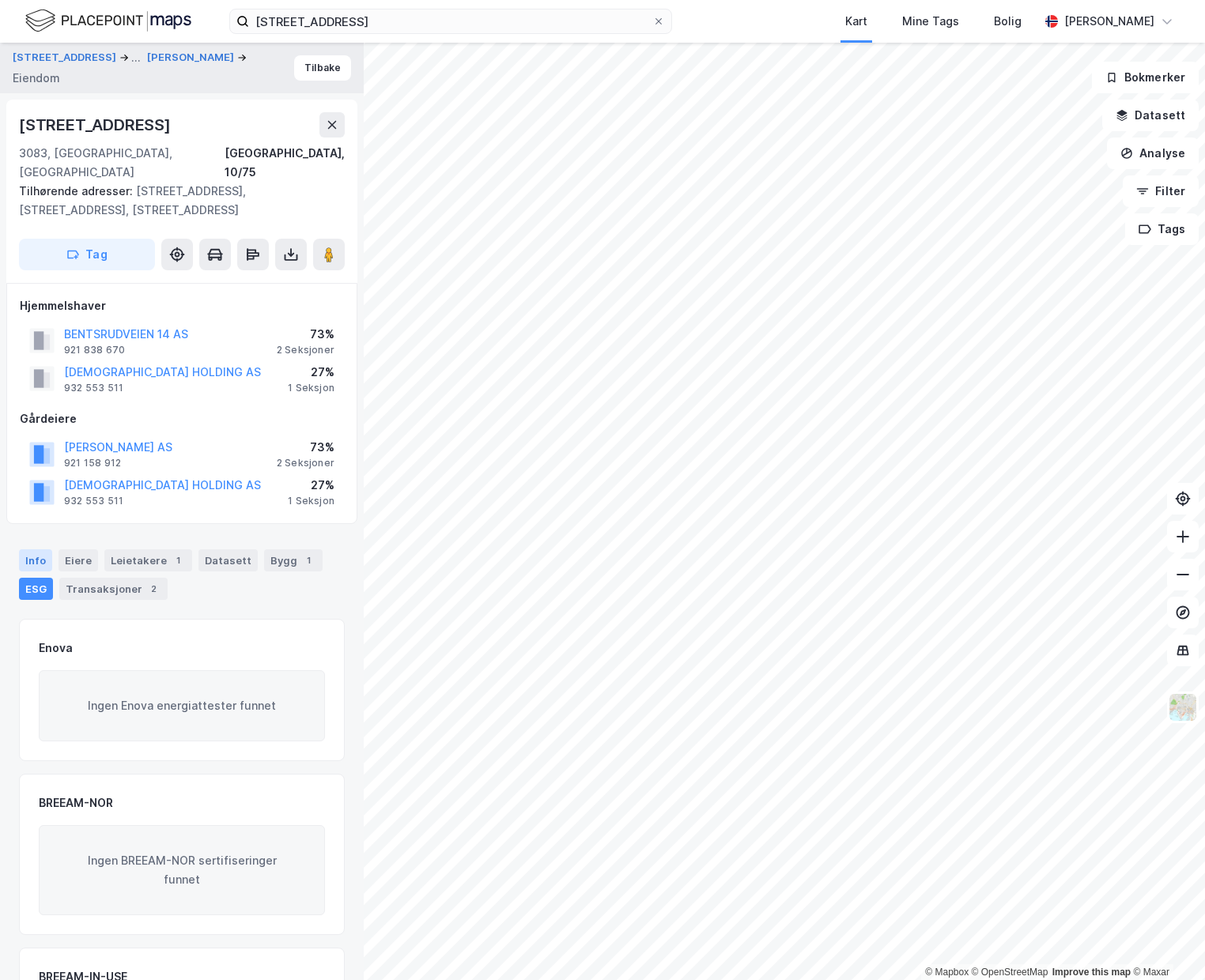
click at [39, 549] on div "Info" at bounding box center [35, 560] width 33 height 22
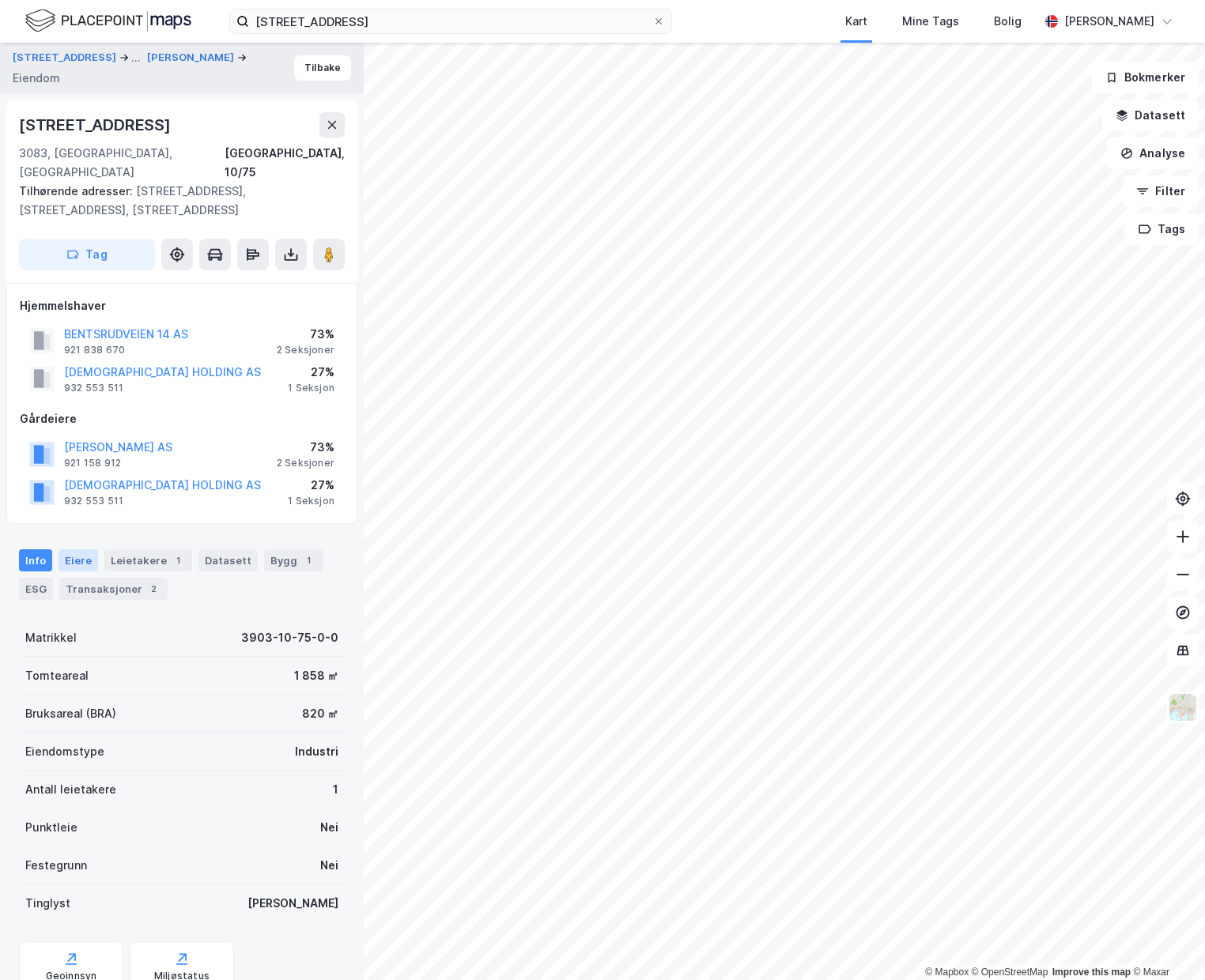
click at [77, 549] on div "Eiere" at bounding box center [79, 560] width 40 height 22
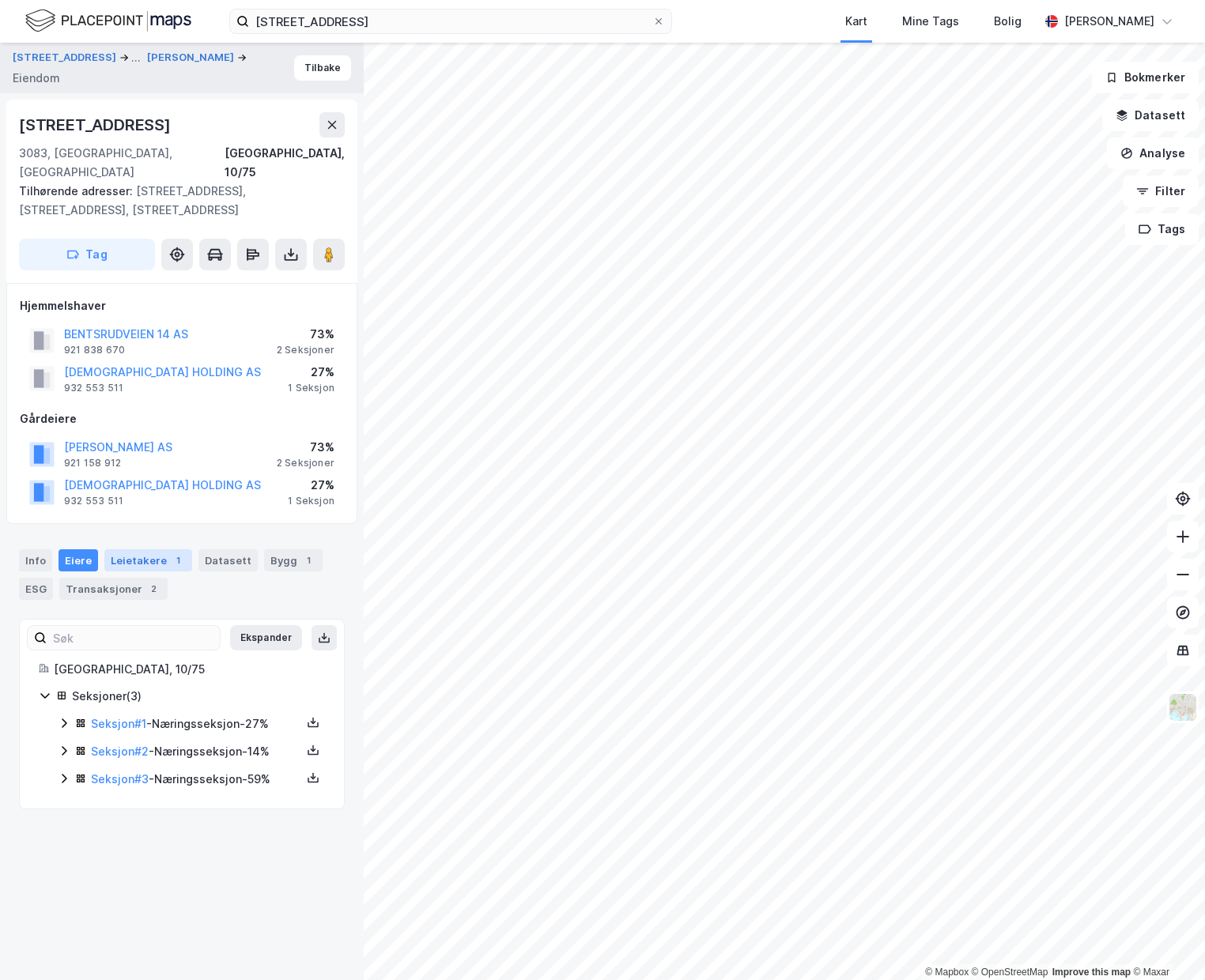
click at [139, 549] on div "Leietakere 1" at bounding box center [148, 560] width 88 height 22
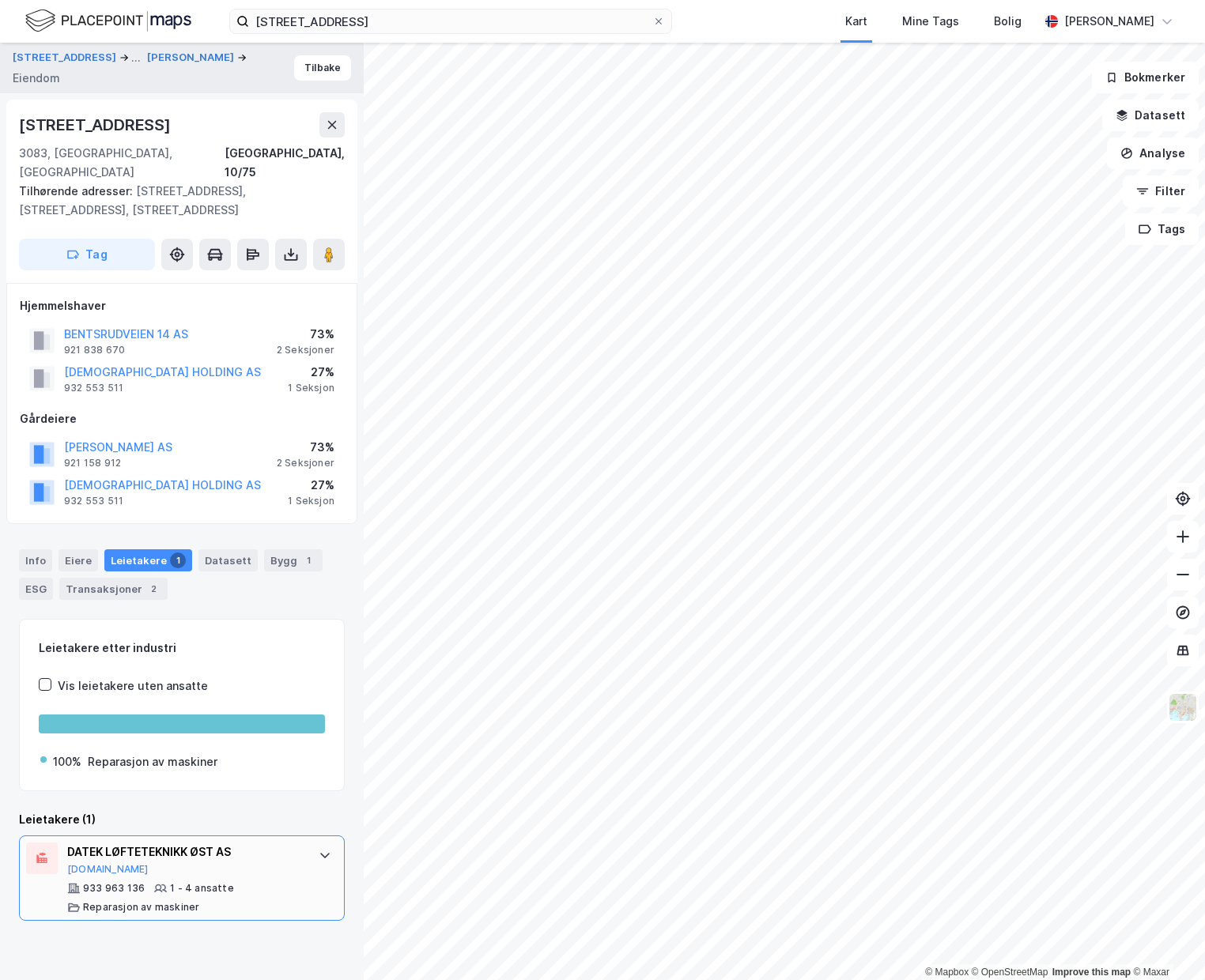
click at [322, 848] on icon at bounding box center [324, 854] width 12 height 12
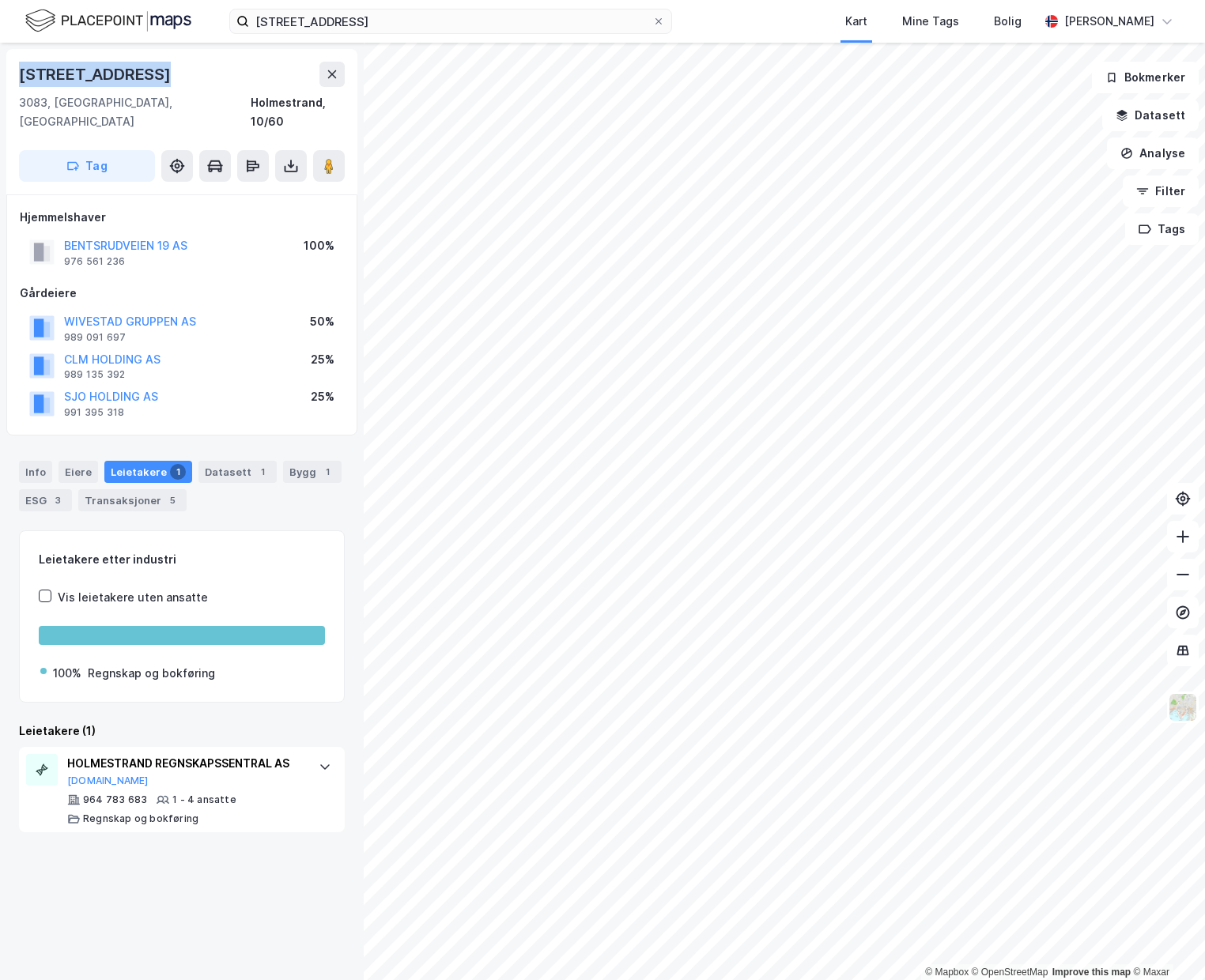
drag, startPoint x: 163, startPoint y: 71, endPoint x: 12, endPoint y: 53, distance: 152.1
click at [1, 58] on div "Bentsrudveien 19 3083, [GEOGRAPHIC_DATA], [GEOGRAPHIC_DATA] [GEOGRAPHIC_DATA], …" at bounding box center [182, 511] width 364 height 937
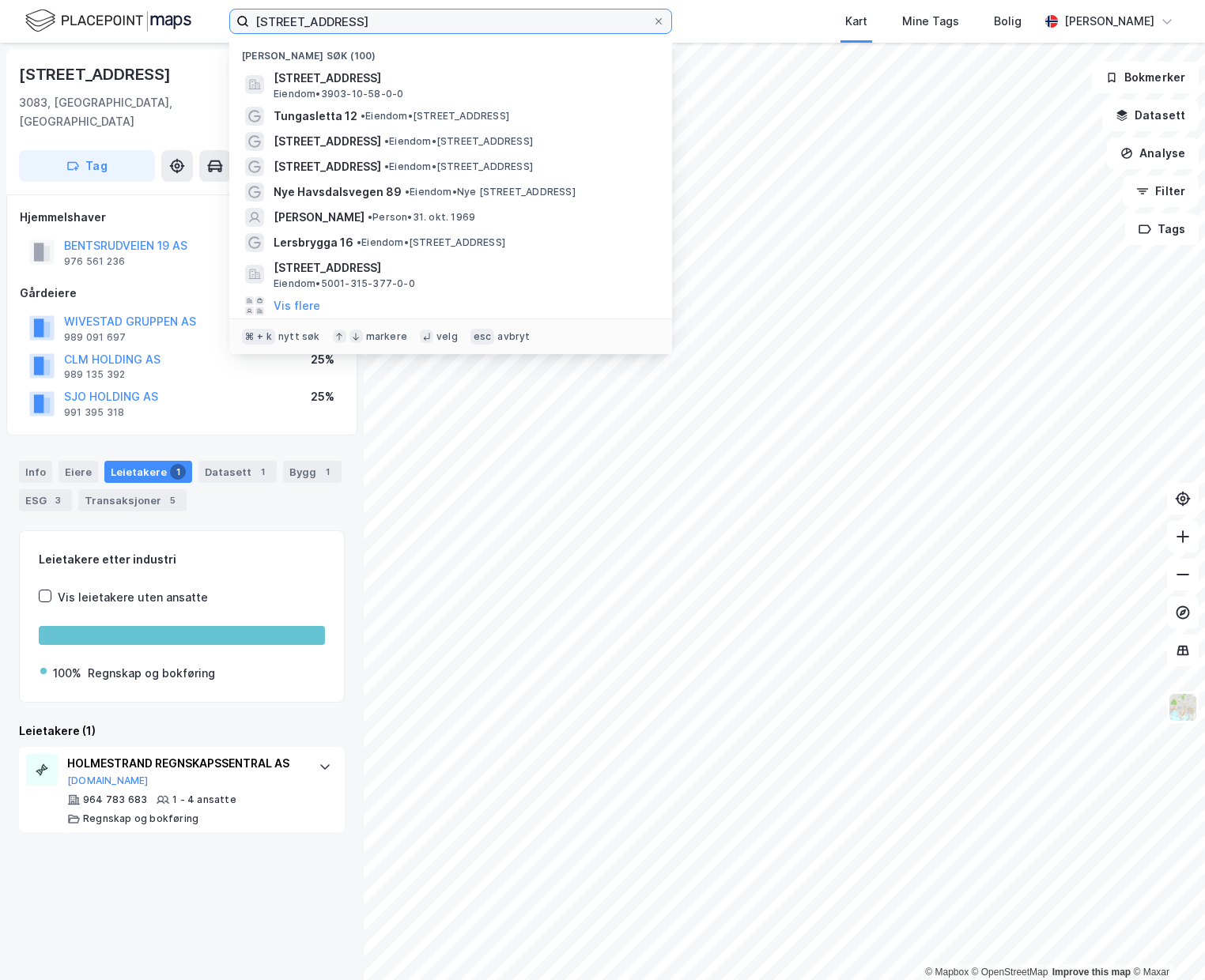
drag, startPoint x: 479, startPoint y: 24, endPoint x: 108, endPoint y: 10, distance: 371.3
click at [113, 10] on div "[STREET_ADDRESS] Holmestrand Nylige søk (100) [STREET_ADDRESS], HOLMESTRAND, HO…" at bounding box center [602, 21] width 1205 height 43
